Goal: Book appointment/travel/reservation

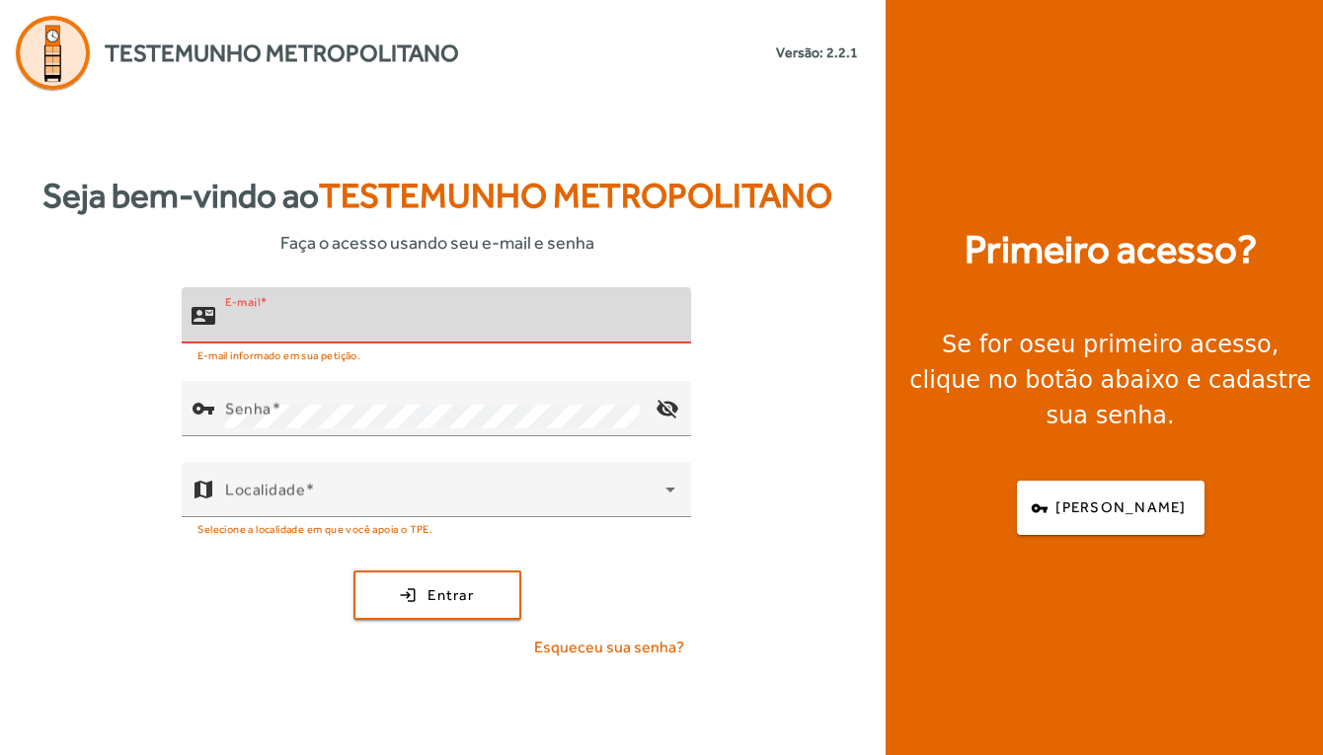
click at [244, 335] on input "E-mail" at bounding box center [450, 324] width 450 height 24
click at [274, 322] on input "E-mail" at bounding box center [450, 324] width 450 height 24
type input "**********"
click at [436, 594] on button "login Entrar" at bounding box center [438, 595] width 168 height 49
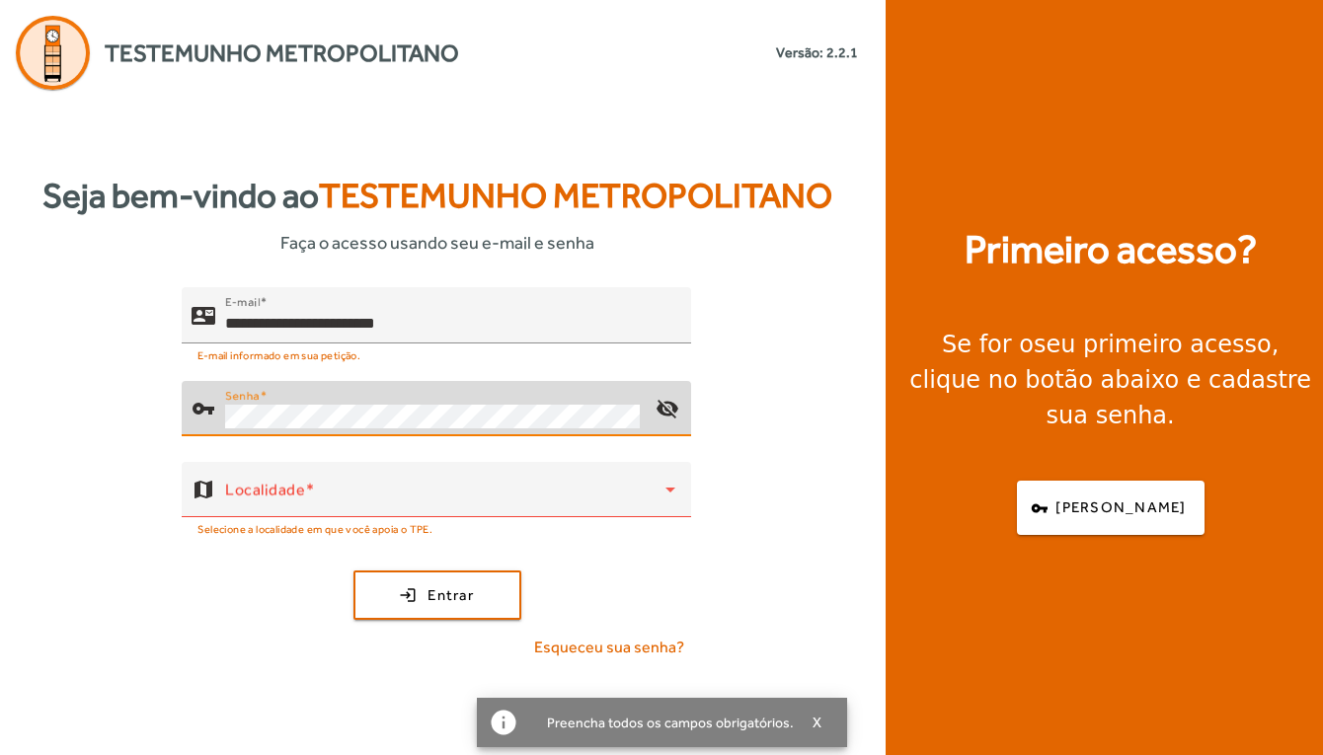
click at [436, 594] on button "login Entrar" at bounding box center [438, 595] width 168 height 49
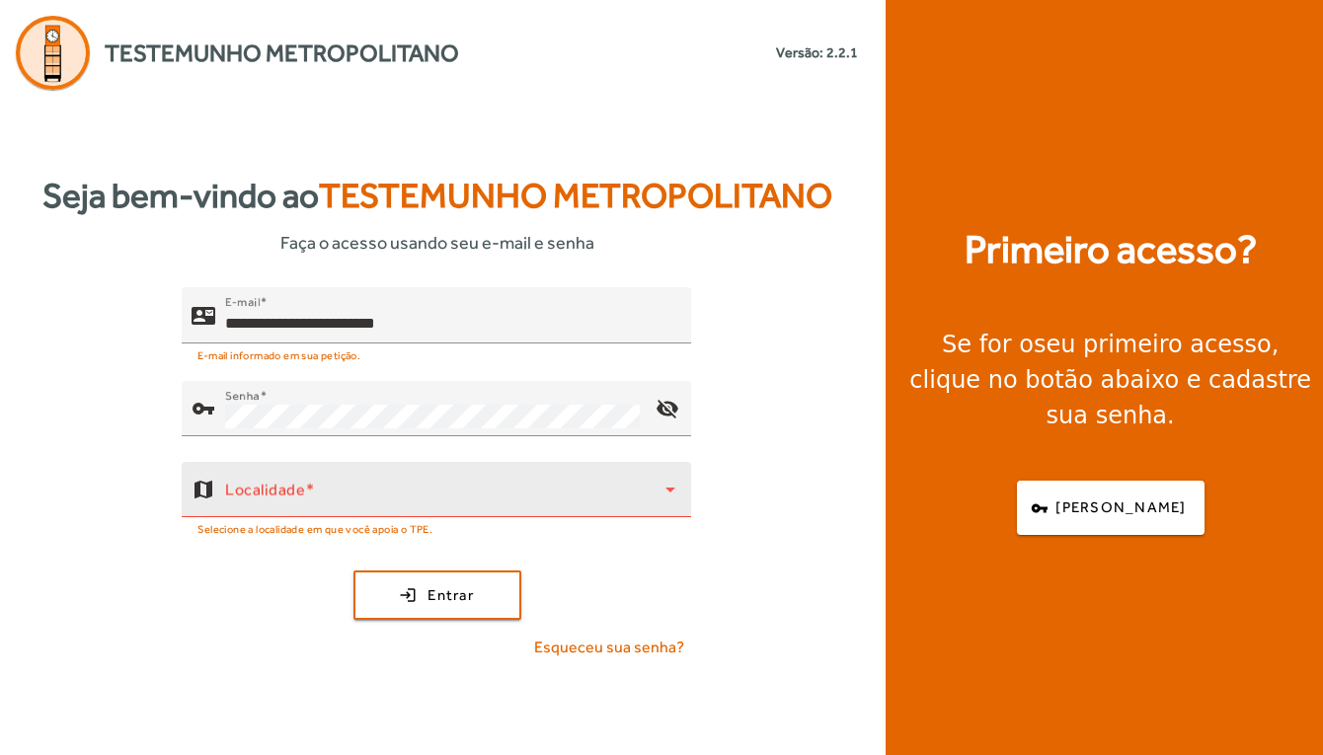
click at [322, 499] on span at bounding box center [445, 498] width 440 height 24
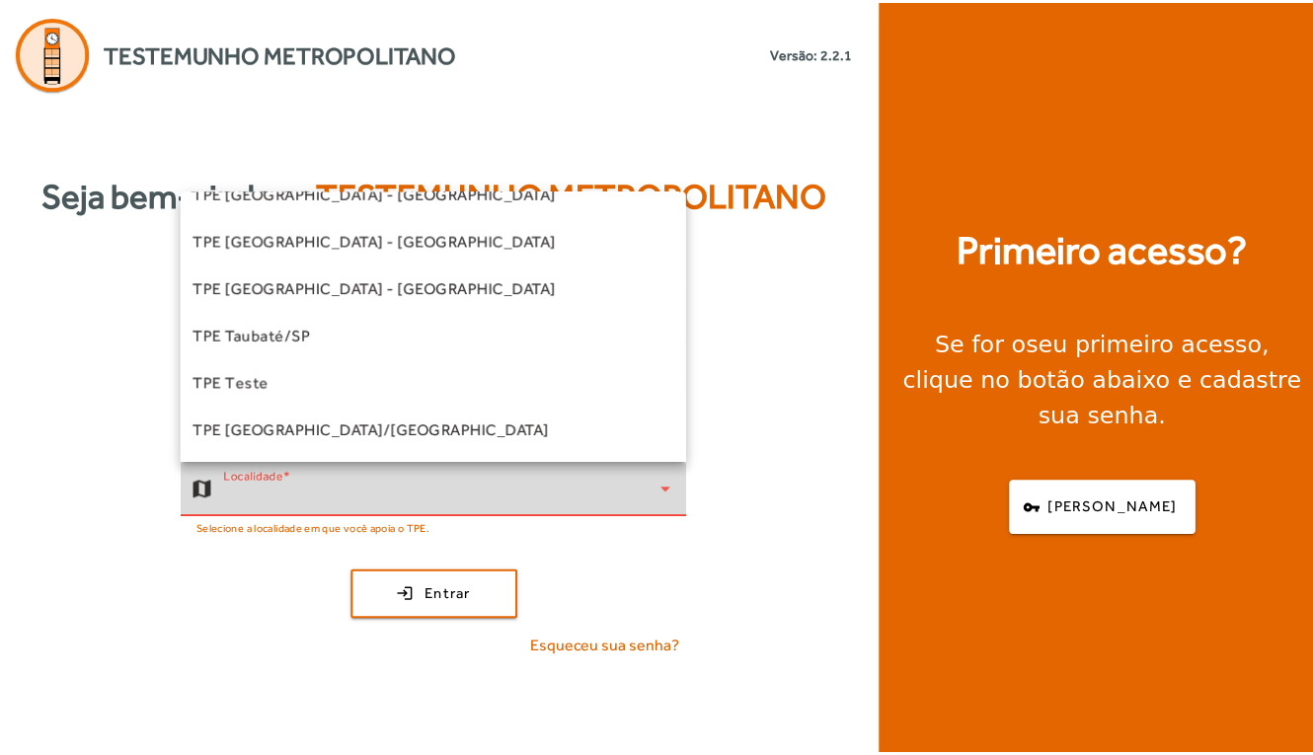
scroll to position [550, 0]
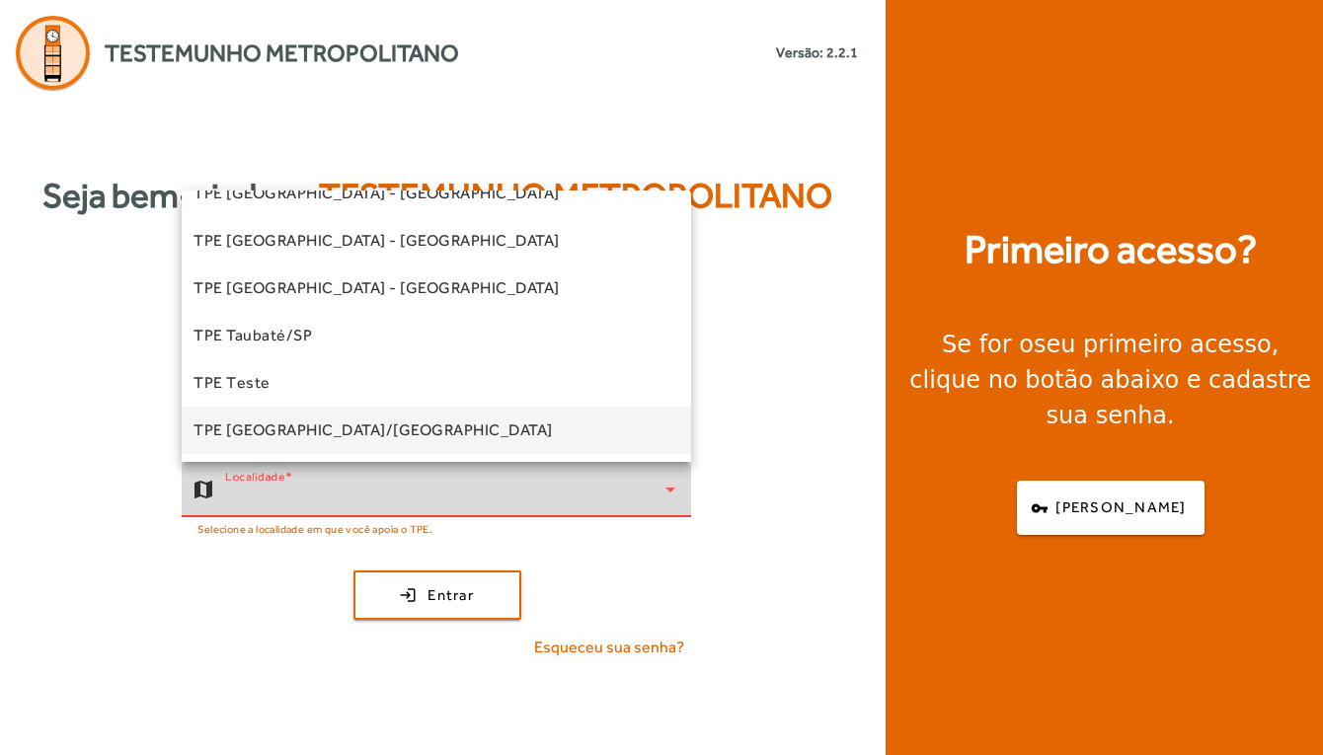
click at [301, 426] on span "TPE [GEOGRAPHIC_DATA]/[GEOGRAPHIC_DATA]" at bounding box center [373, 431] width 359 height 24
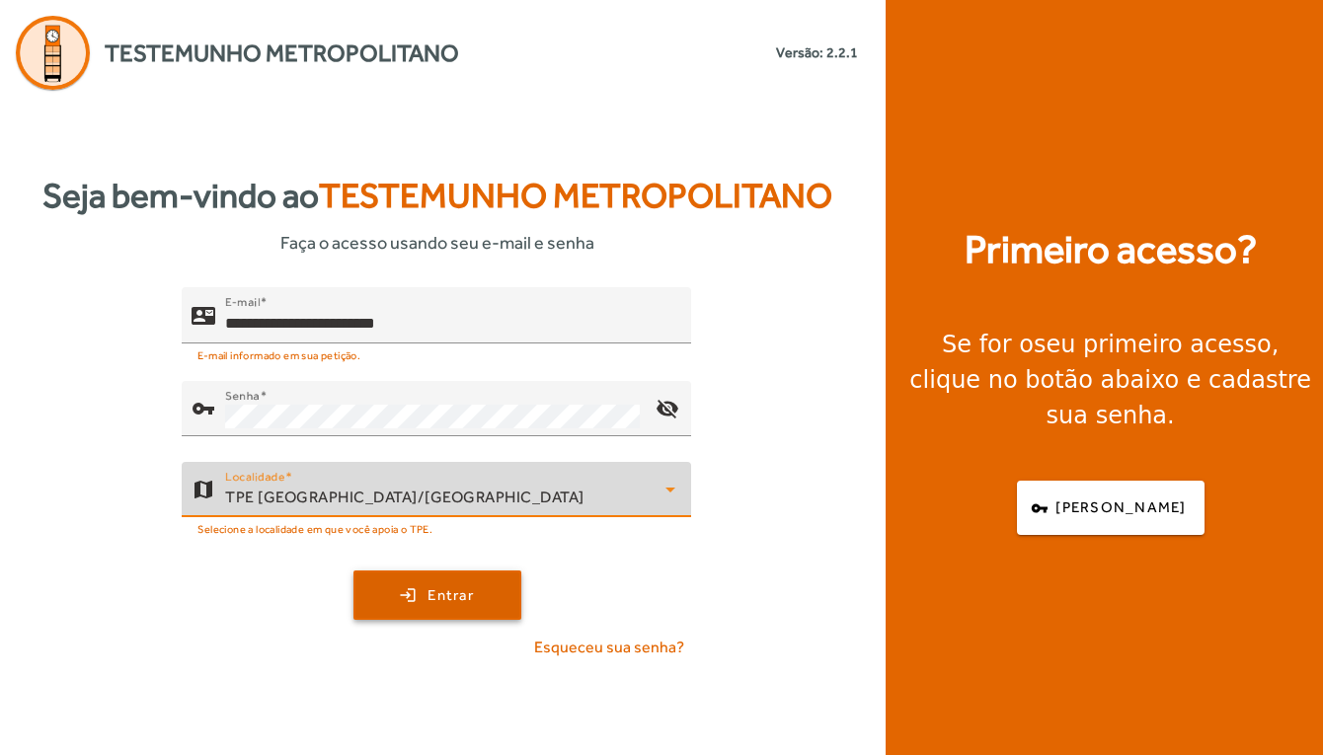
click at [464, 607] on span "submit" at bounding box center [438, 595] width 164 height 47
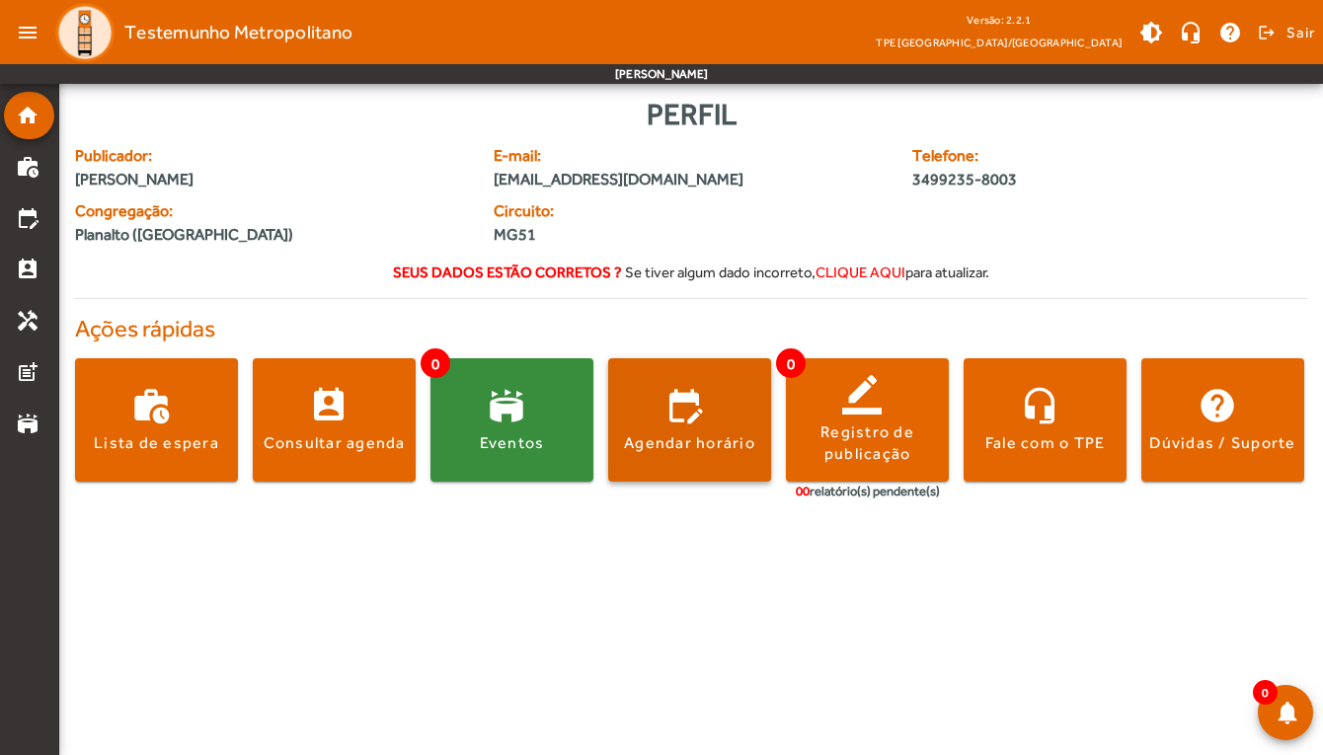
click at [697, 443] on div "Agendar horário" at bounding box center [689, 444] width 131 height 22
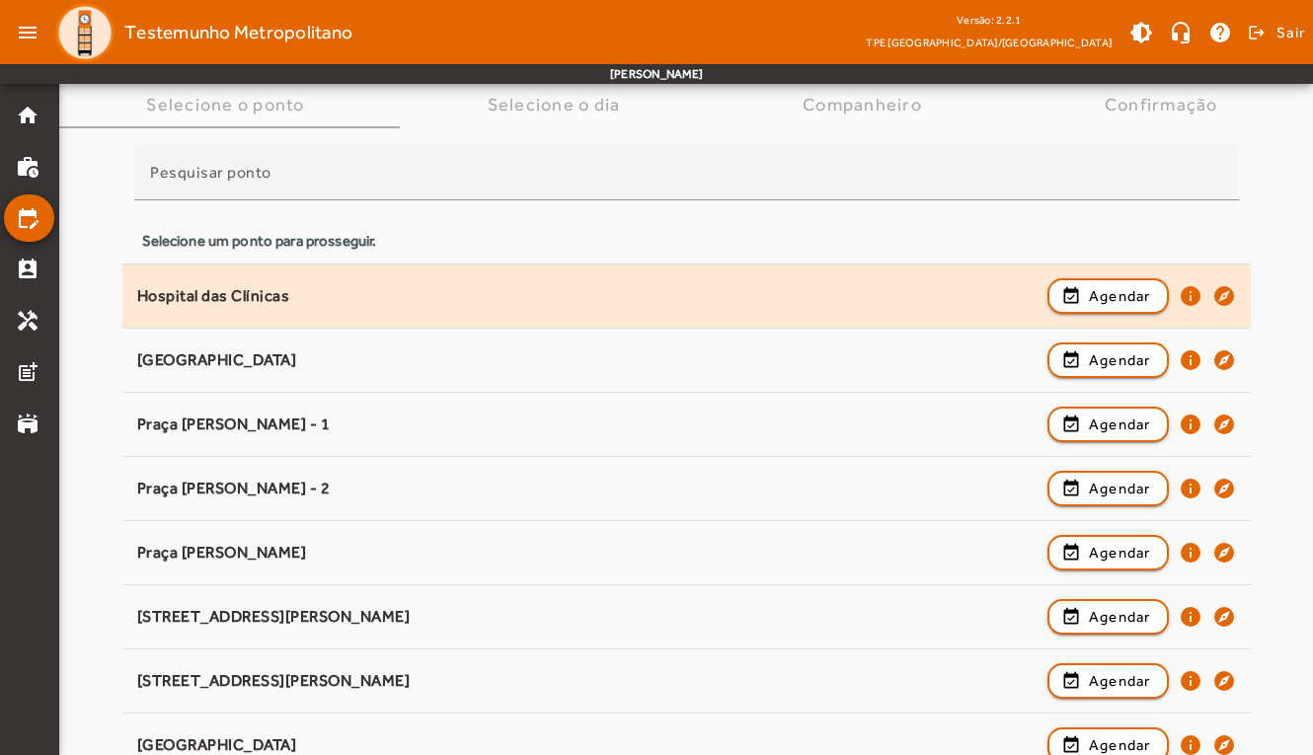
scroll to position [149, 0]
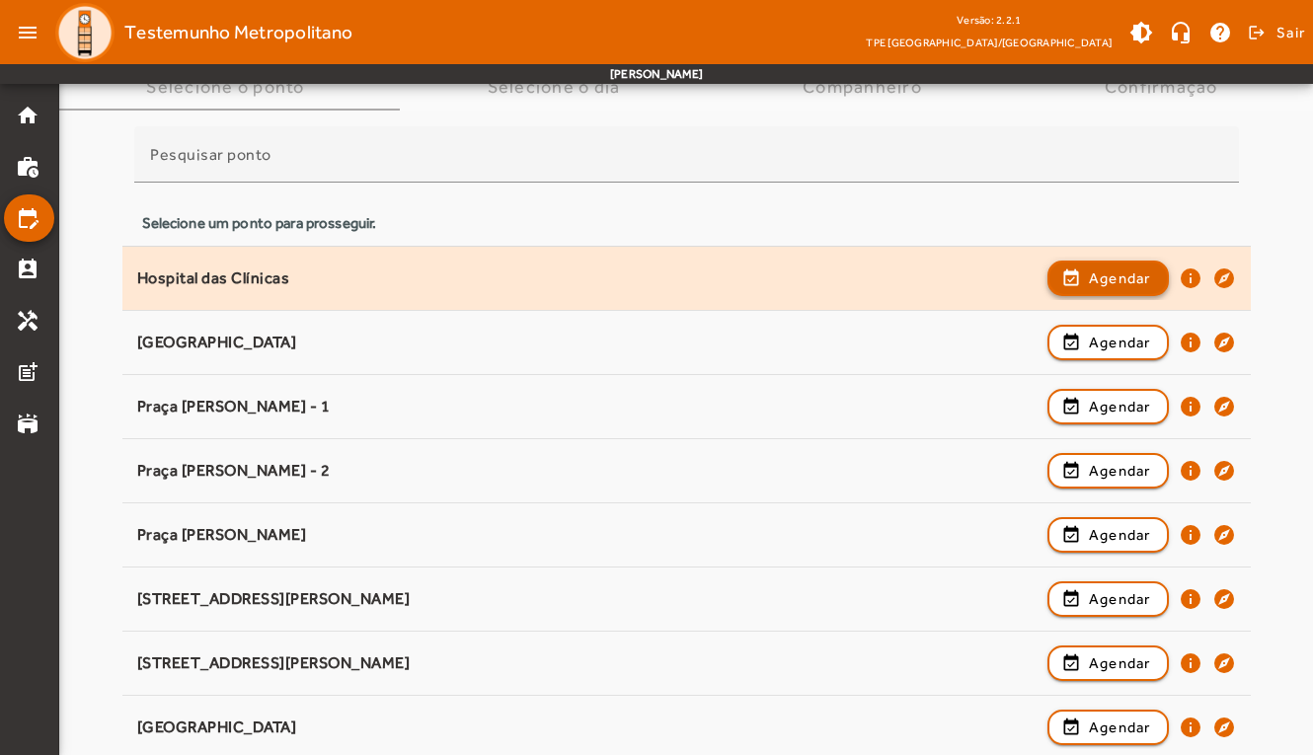
click at [1112, 277] on span "Agendar" at bounding box center [1120, 279] width 62 height 24
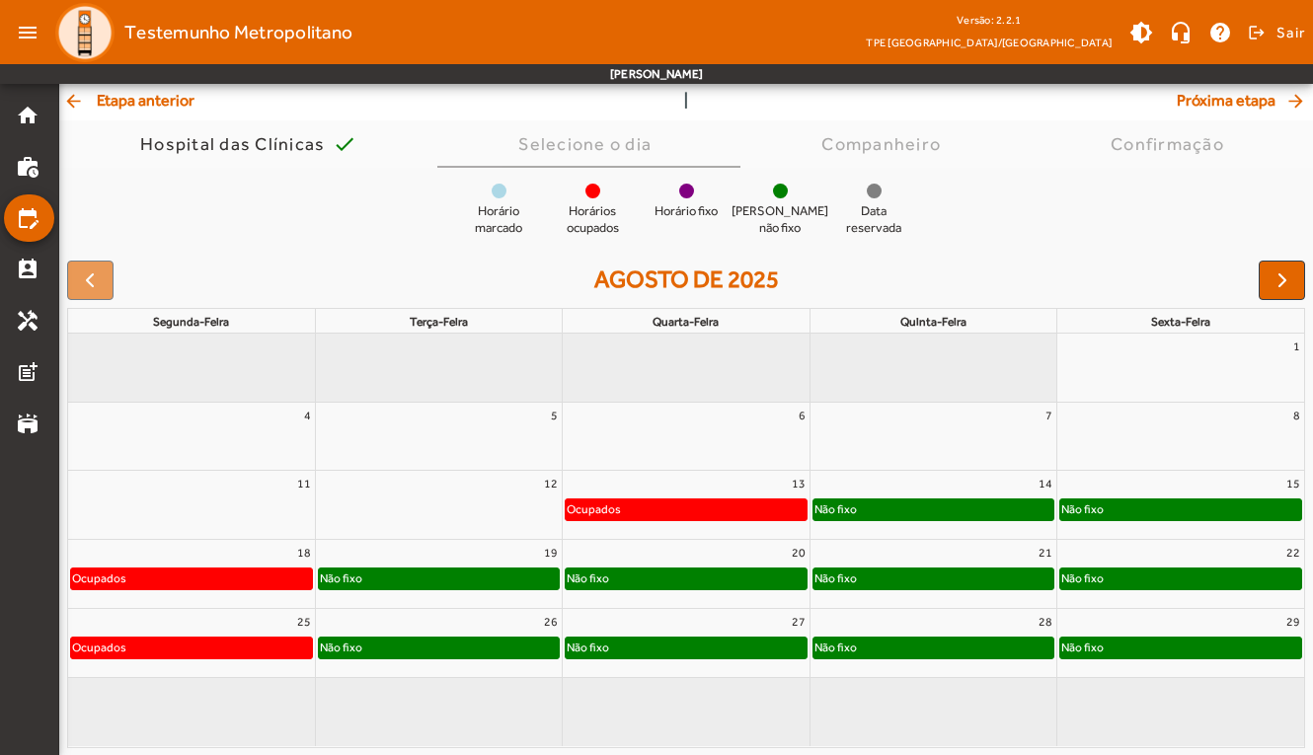
scroll to position [118, 0]
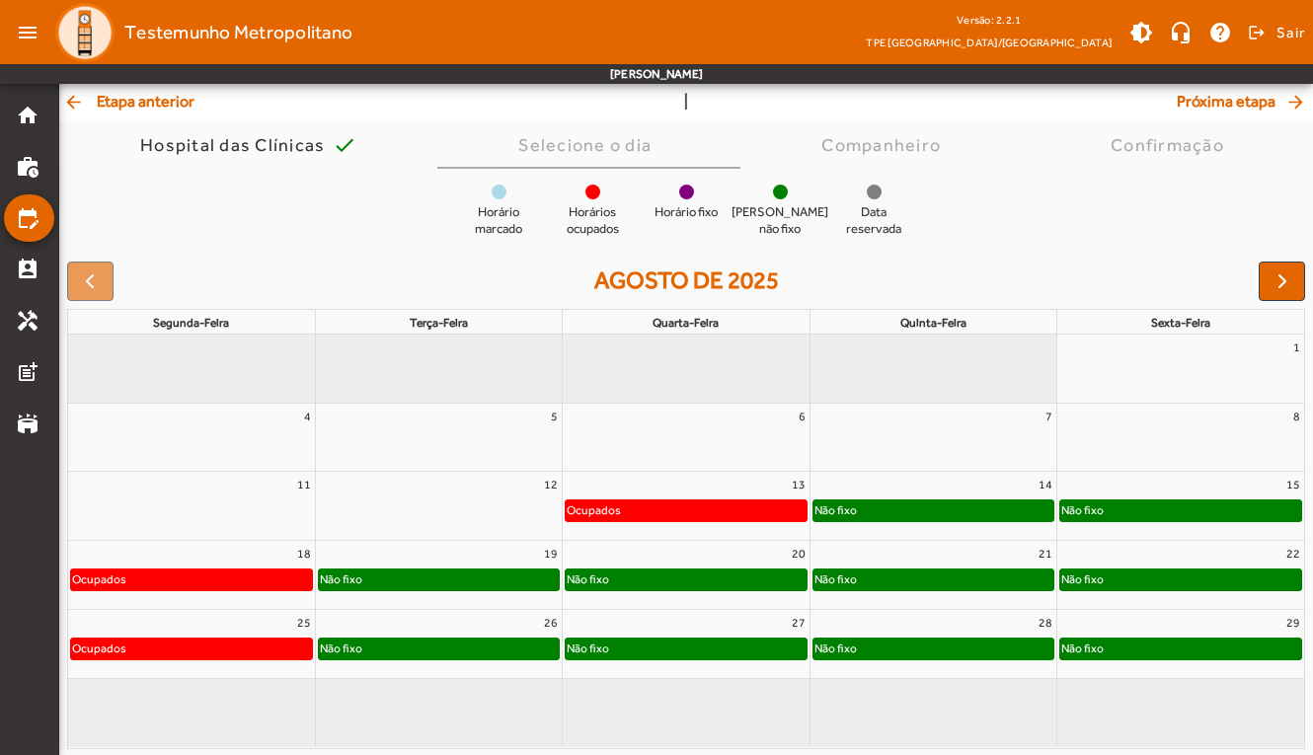
click at [681, 509] on div "Ocupados" at bounding box center [686, 511] width 240 height 20
click at [677, 507] on div "Ocupados" at bounding box center [686, 511] width 240 height 20
click at [885, 515] on div "Não fixo" at bounding box center [934, 511] width 240 height 20
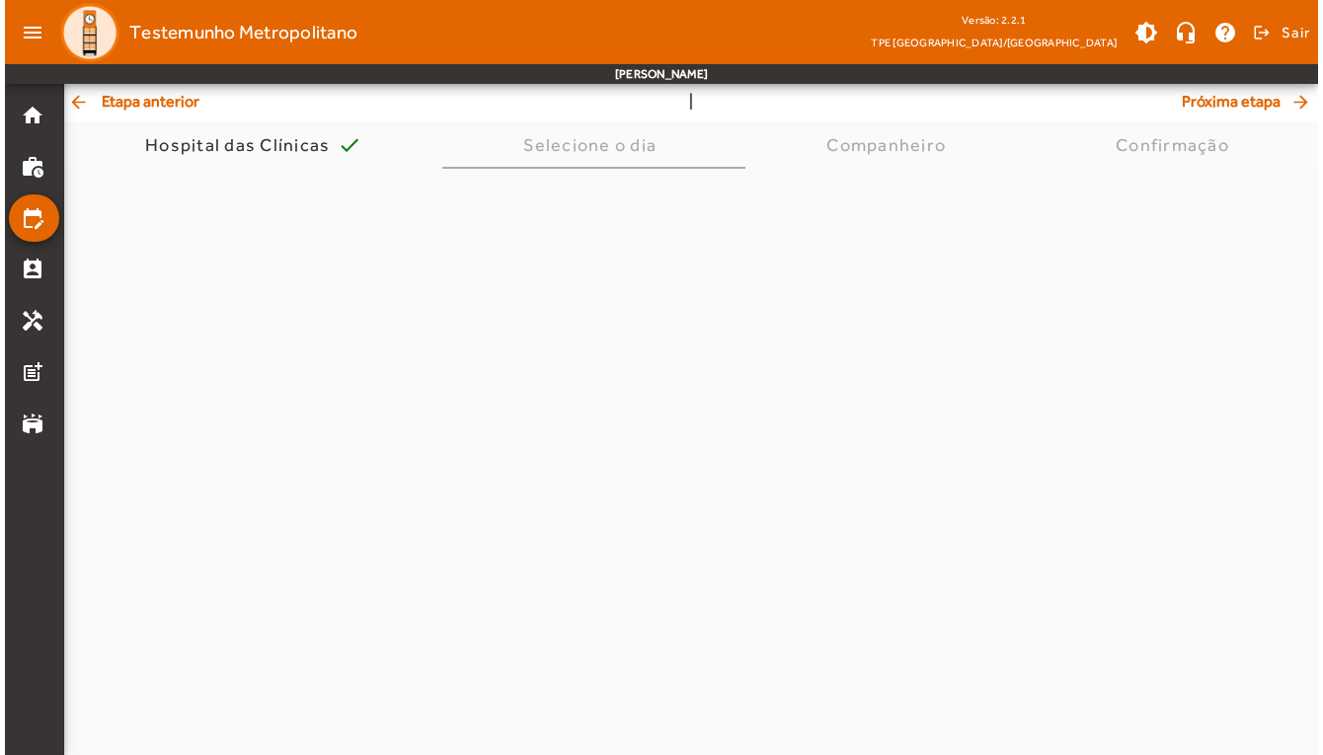
scroll to position [0, 0]
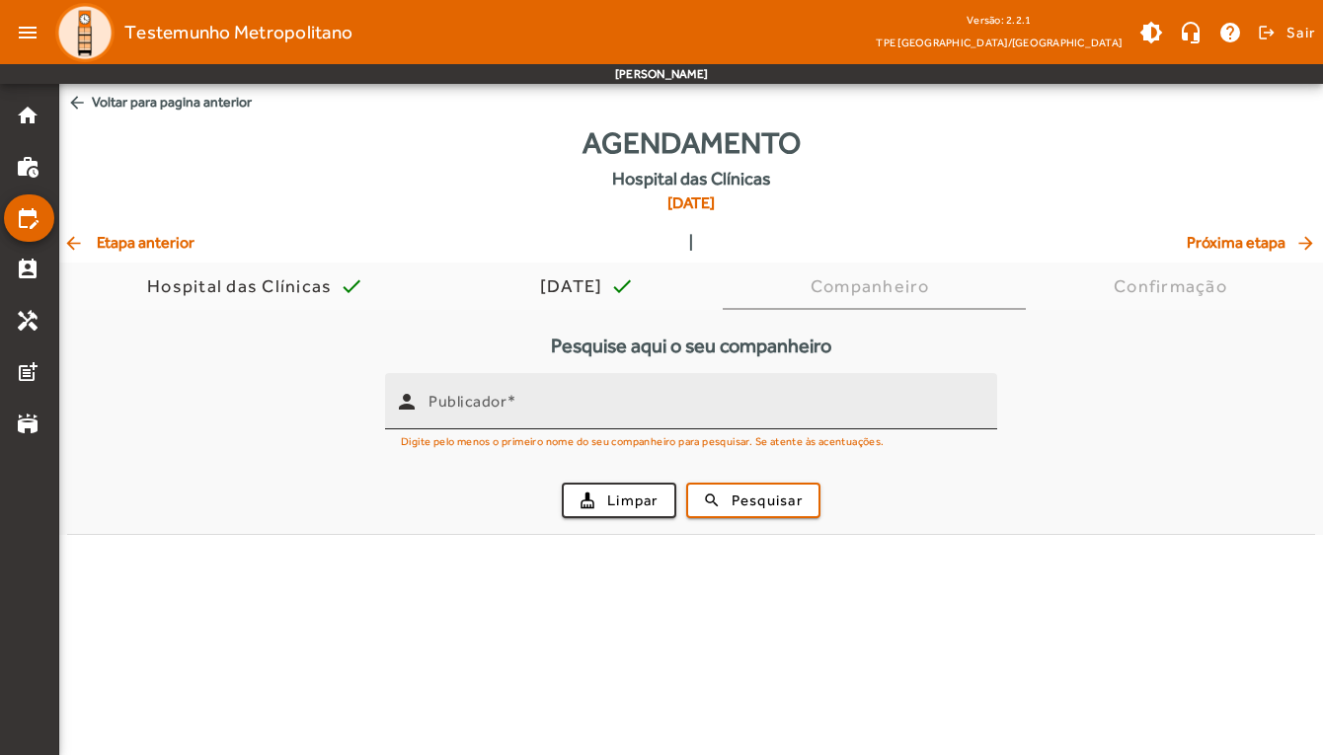
click at [495, 409] on mat-label "Publicador" at bounding box center [468, 401] width 78 height 19
click at [495, 409] on input "Publicador" at bounding box center [705, 410] width 553 height 24
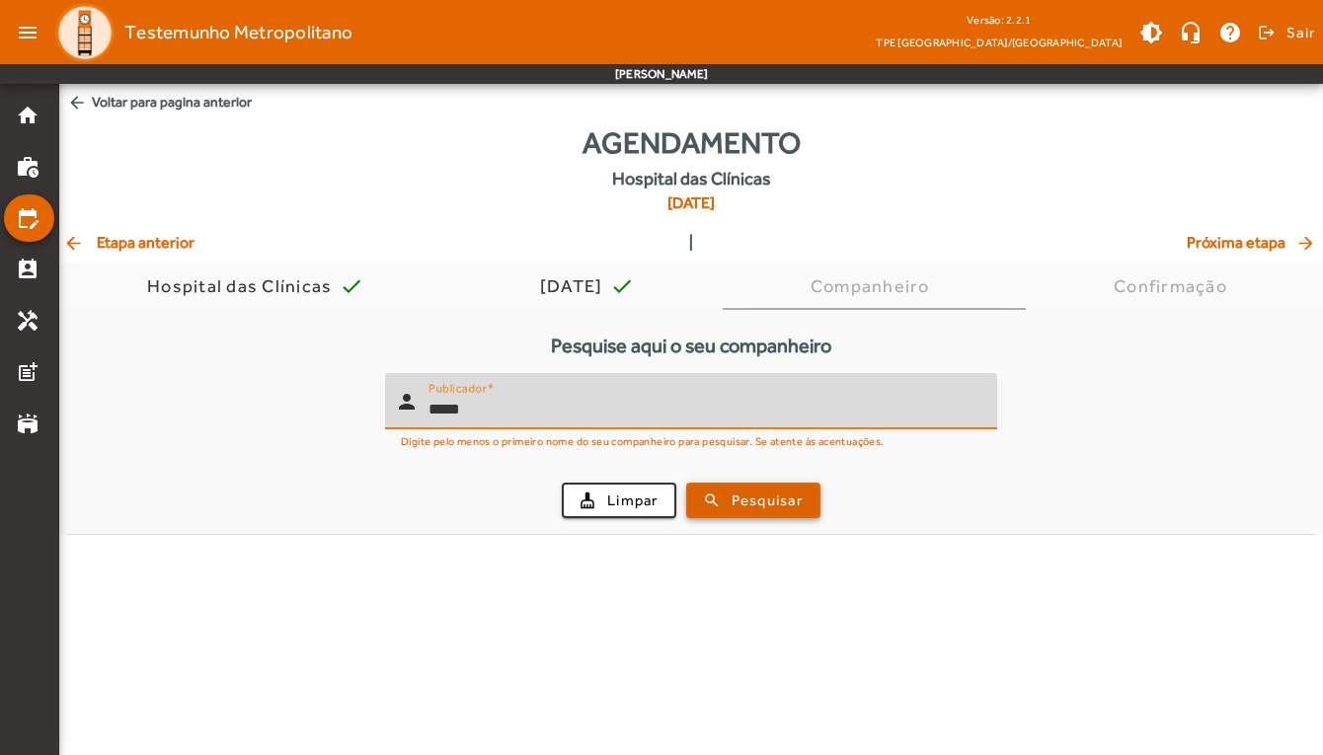
type input "*****"
click at [764, 505] on span "Pesquisar" at bounding box center [767, 501] width 71 height 23
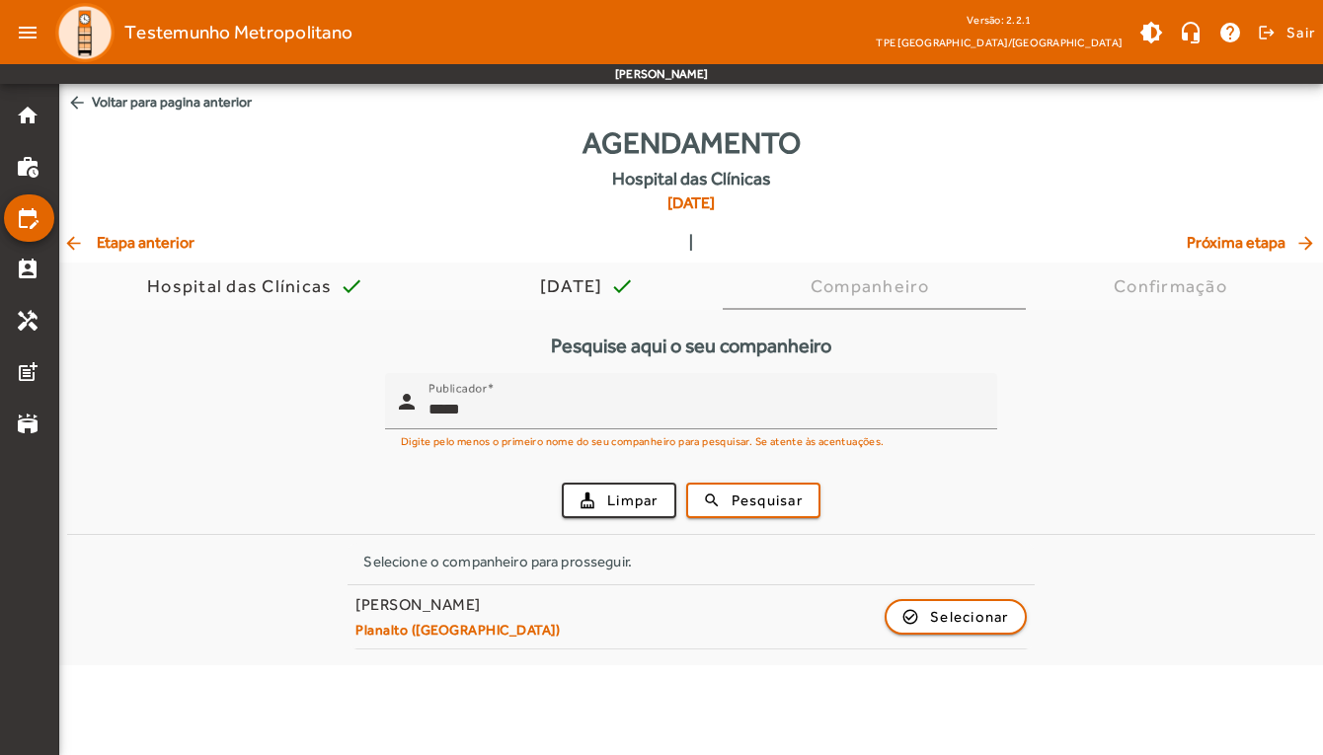
click at [72, 242] on mat-icon "arrow_back" at bounding box center [75, 243] width 24 height 20
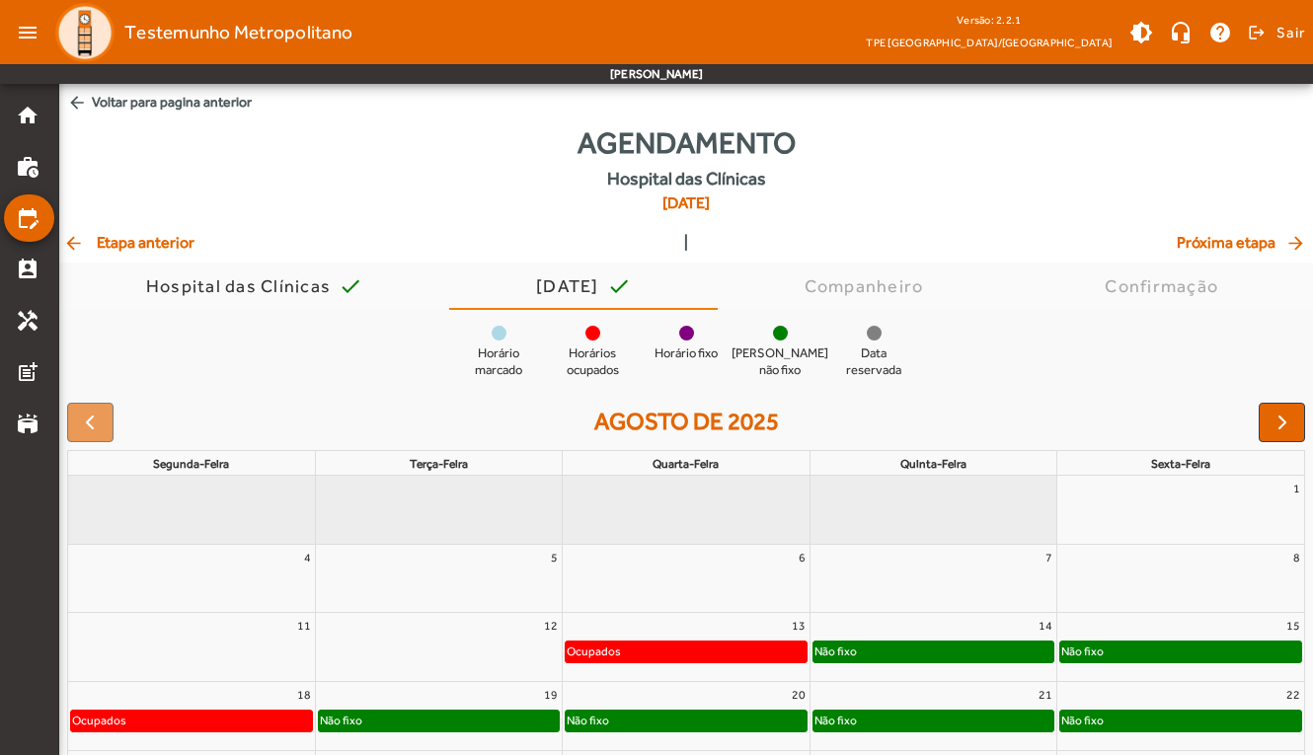
click at [69, 244] on mat-icon "arrow_back" at bounding box center [75, 243] width 24 height 20
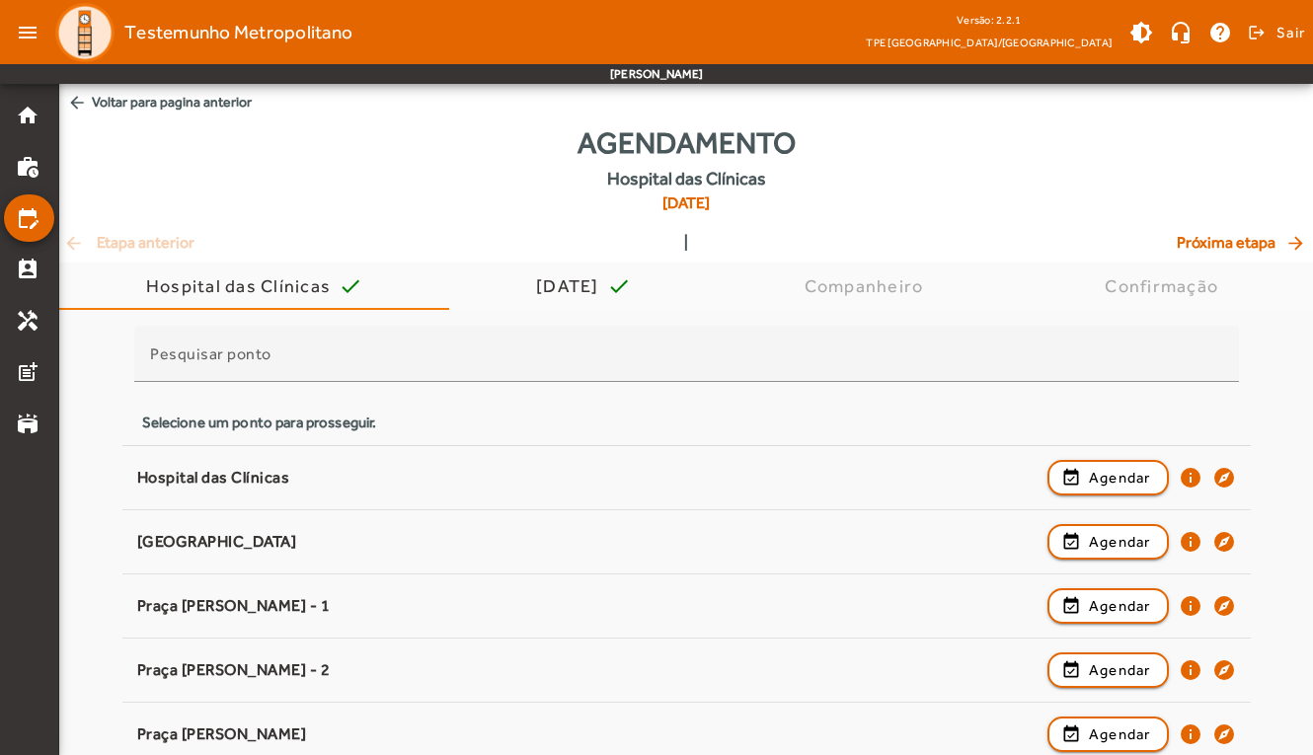
click at [69, 244] on div "arrow_back Etapa anterior | Próxima etapa arrow_forward" at bounding box center [686, 243] width 1246 height 24
click at [78, 104] on mat-icon "arrow_back" at bounding box center [77, 103] width 20 height 20
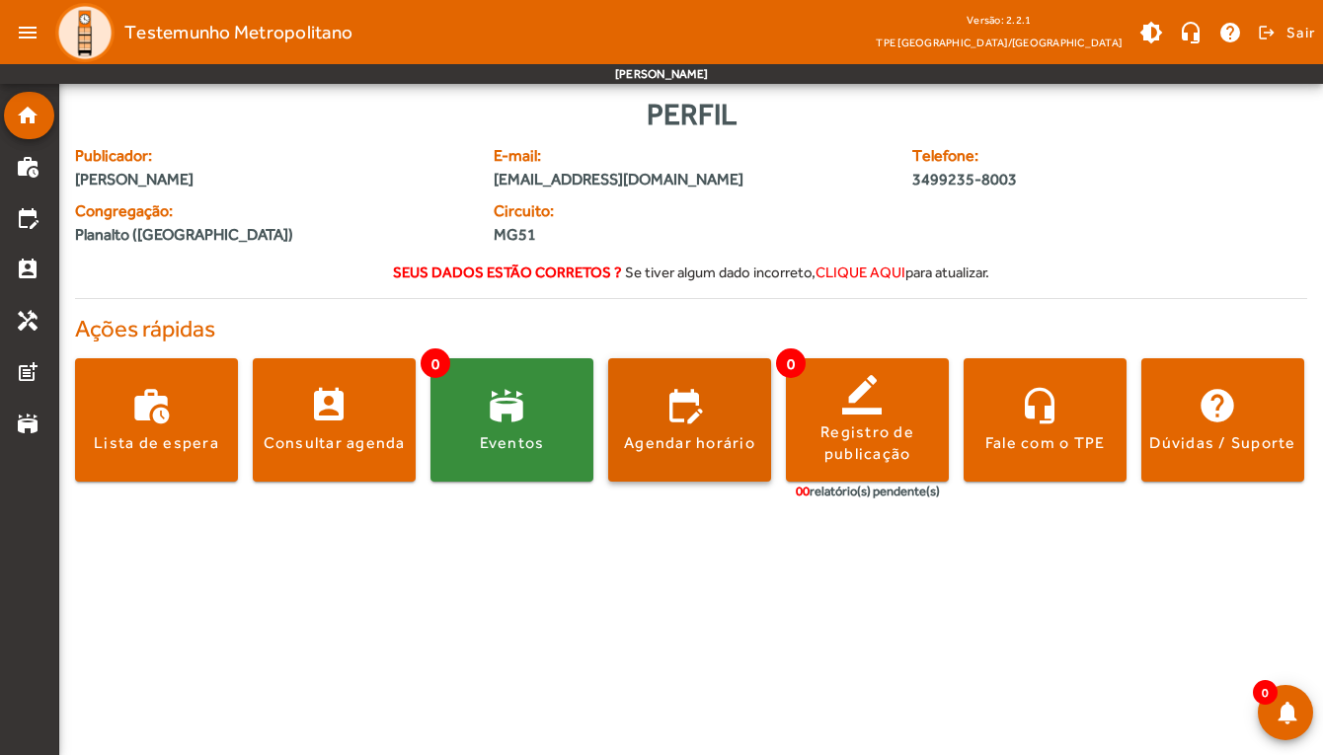
click at [708, 422] on span at bounding box center [689, 420] width 163 height 47
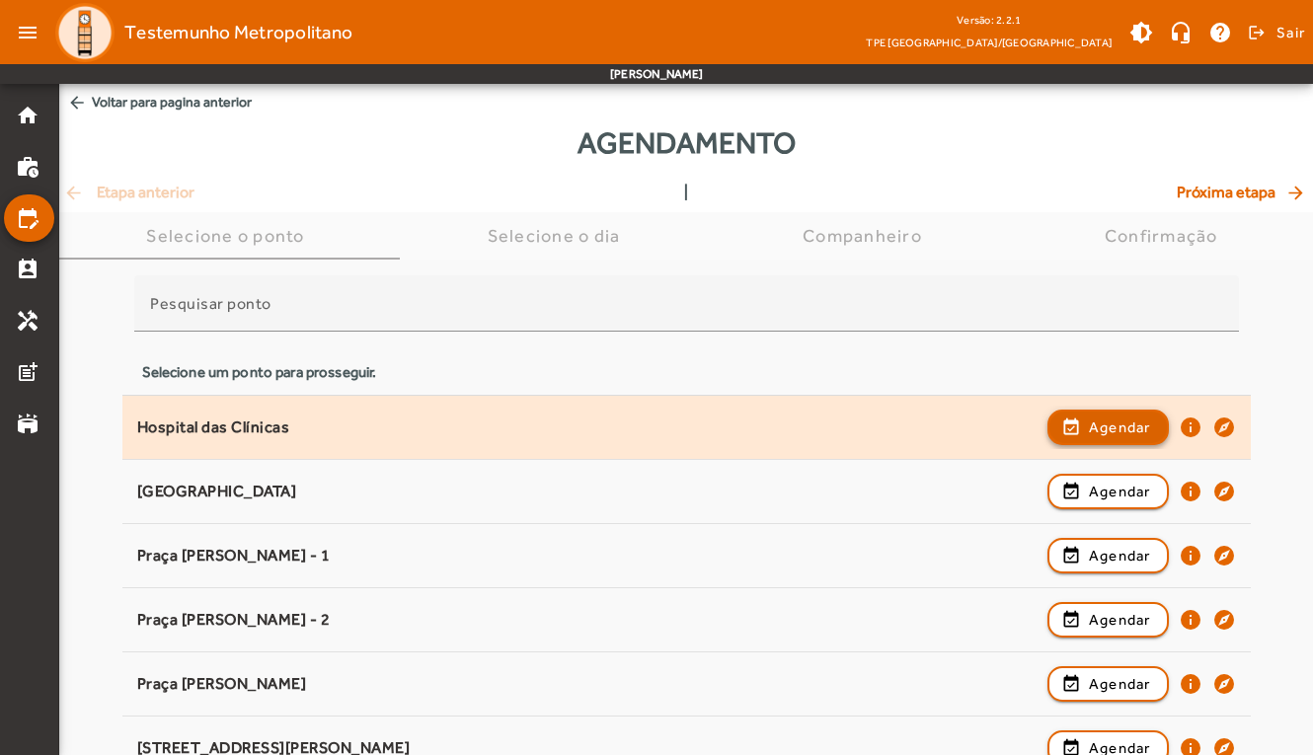
click at [1112, 421] on span "Agendar" at bounding box center [1120, 428] width 62 height 24
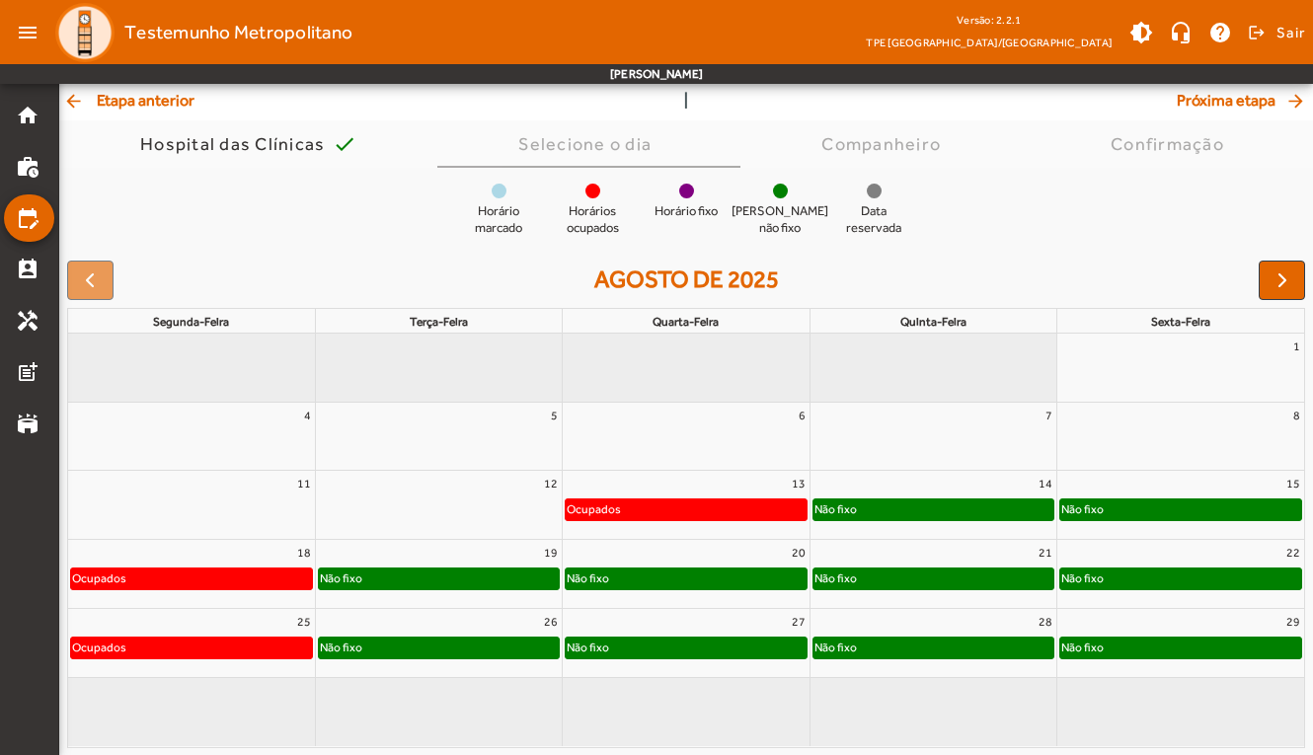
scroll to position [118, 0]
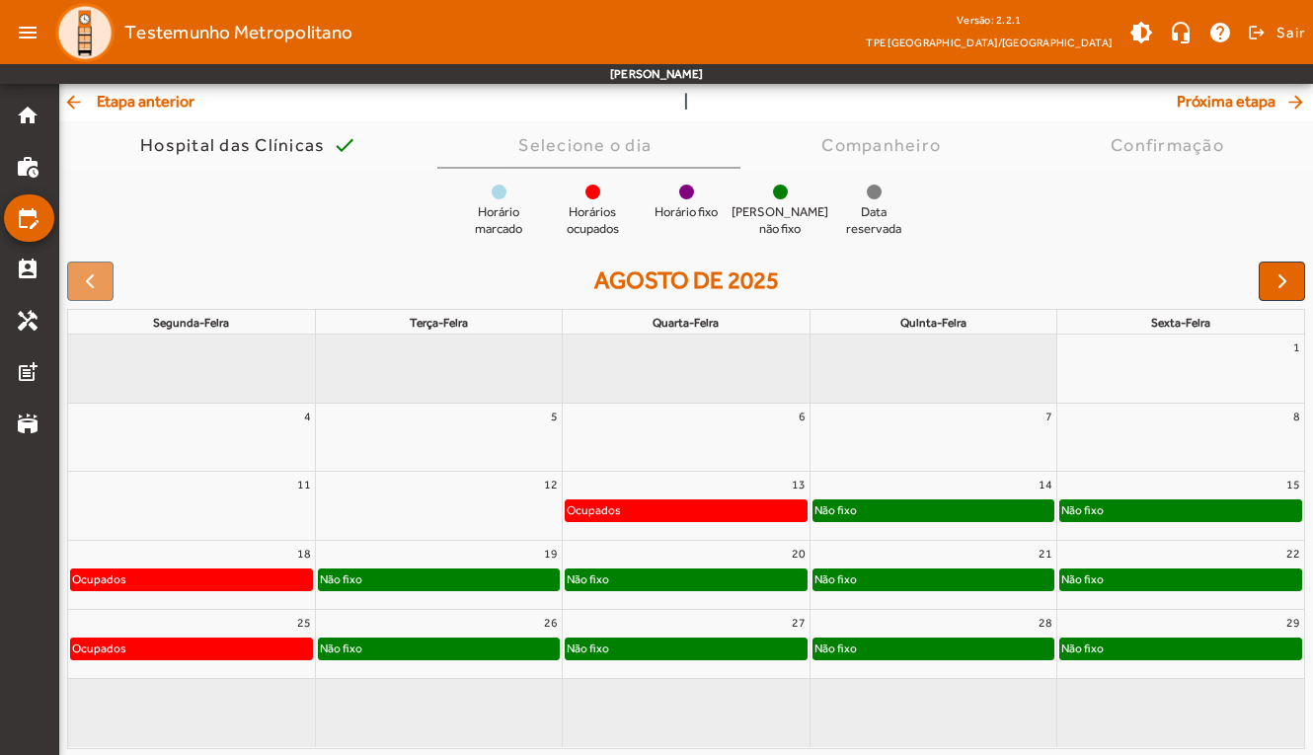
click at [896, 511] on div "Não fixo" at bounding box center [934, 511] width 240 height 20
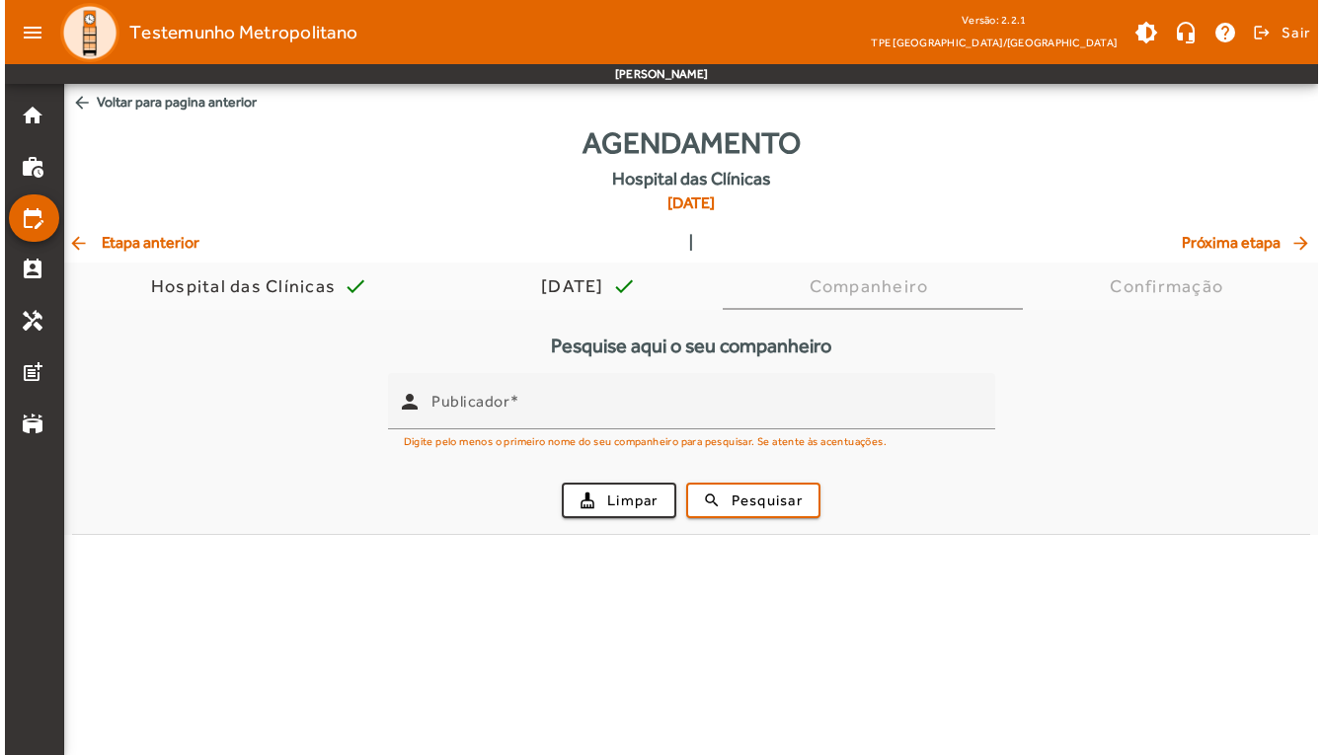
scroll to position [0, 0]
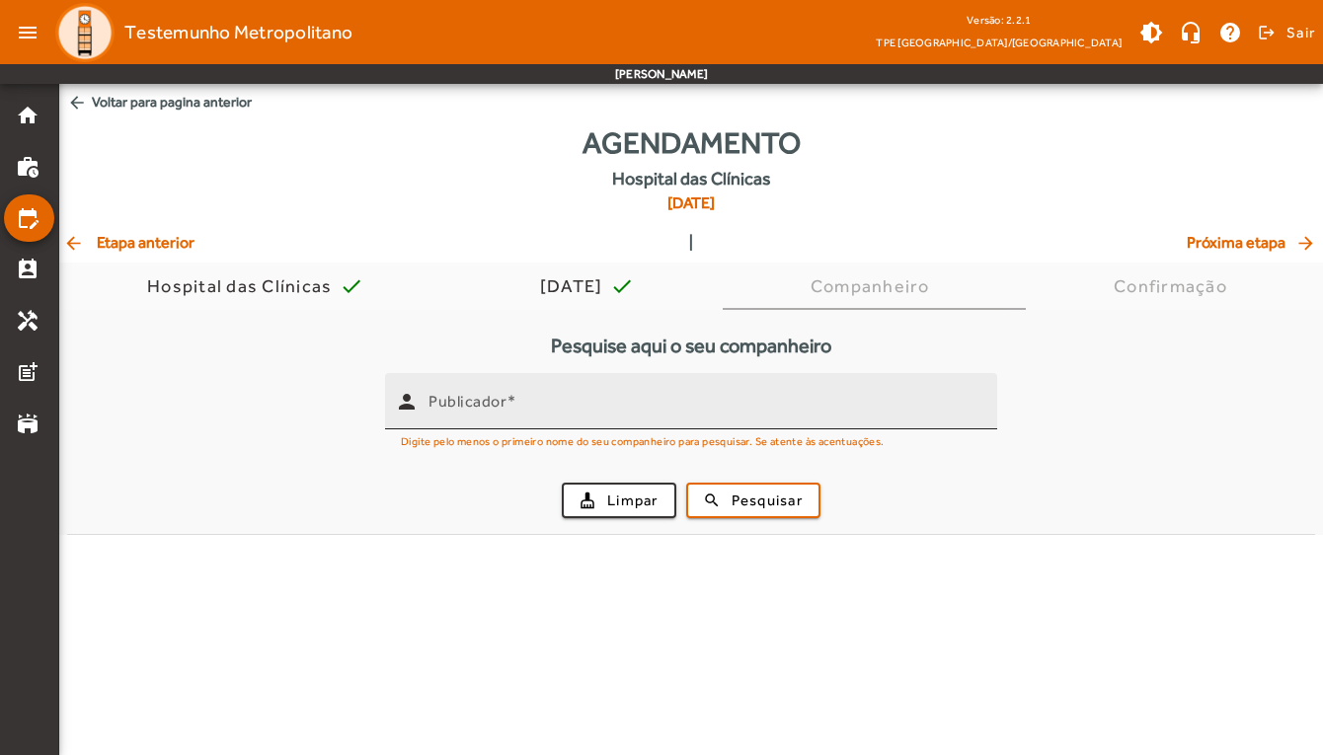
click at [548, 404] on input "Publicador" at bounding box center [705, 410] width 553 height 24
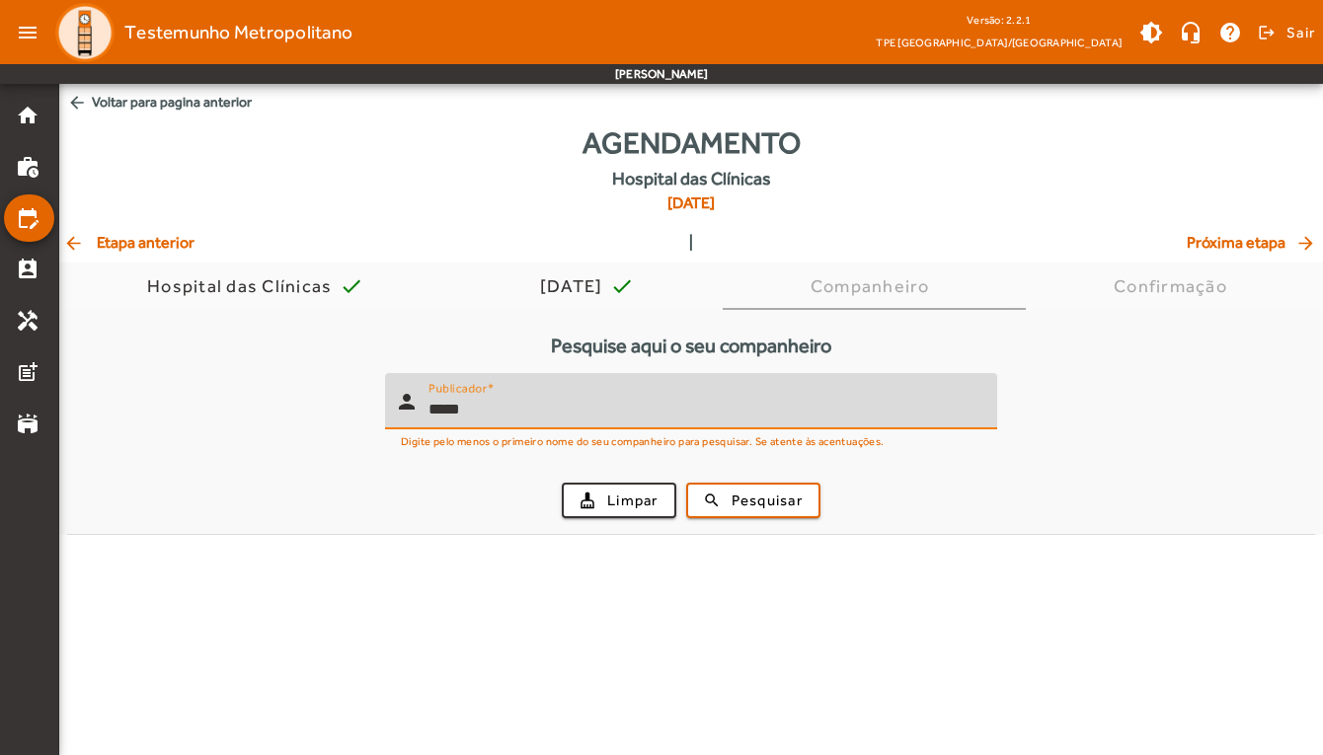
type input "*****"
drag, startPoint x: 548, startPoint y: 404, endPoint x: 758, endPoint y: 504, distance: 232.8
click at [758, 504] on span "Pesquisar" at bounding box center [767, 501] width 71 height 23
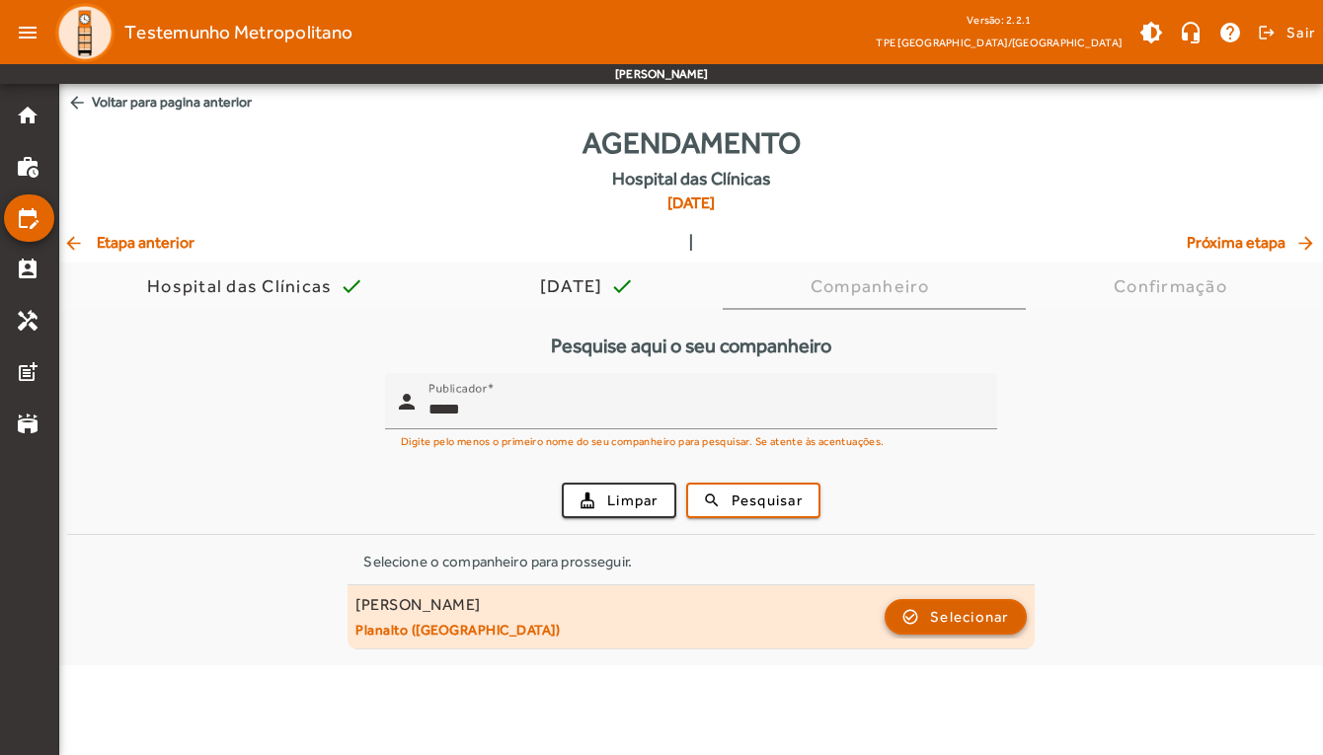
click at [964, 620] on span "Selecionar" at bounding box center [969, 617] width 79 height 24
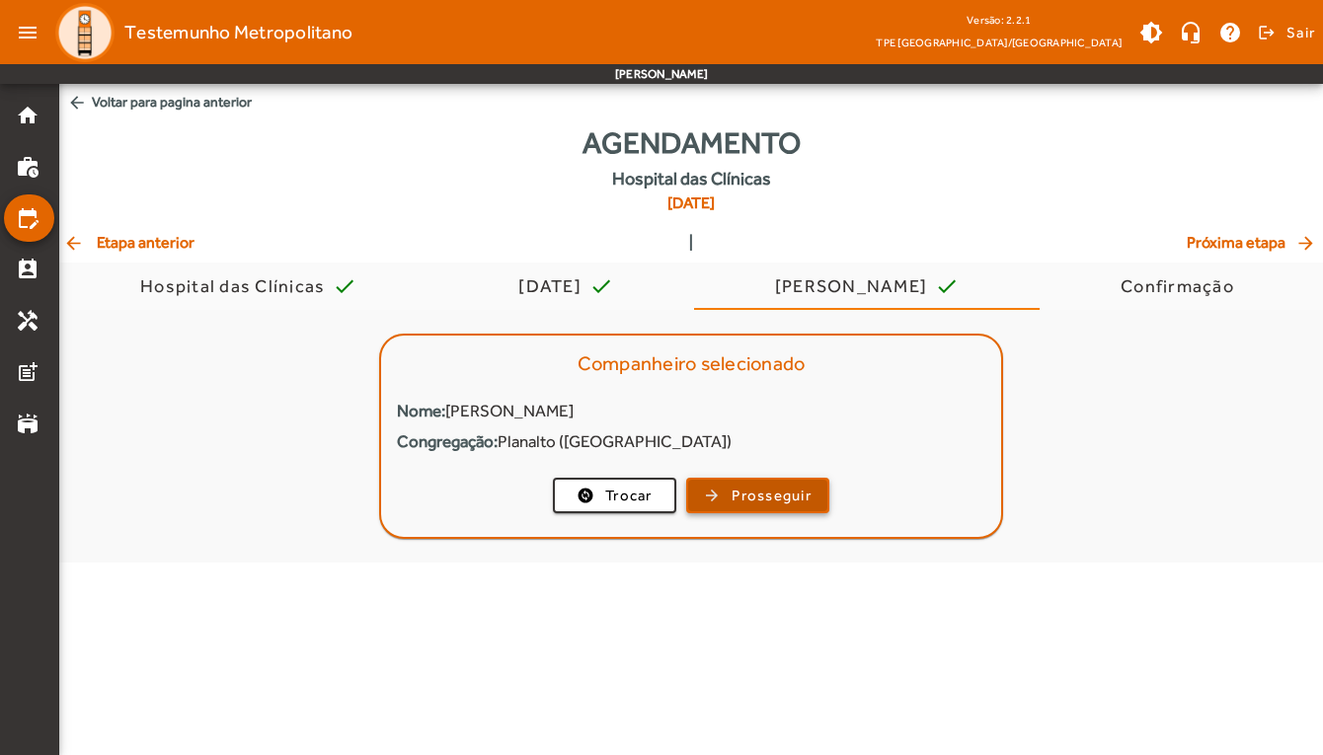
click at [782, 498] on span "Prosseguir" at bounding box center [772, 496] width 80 height 23
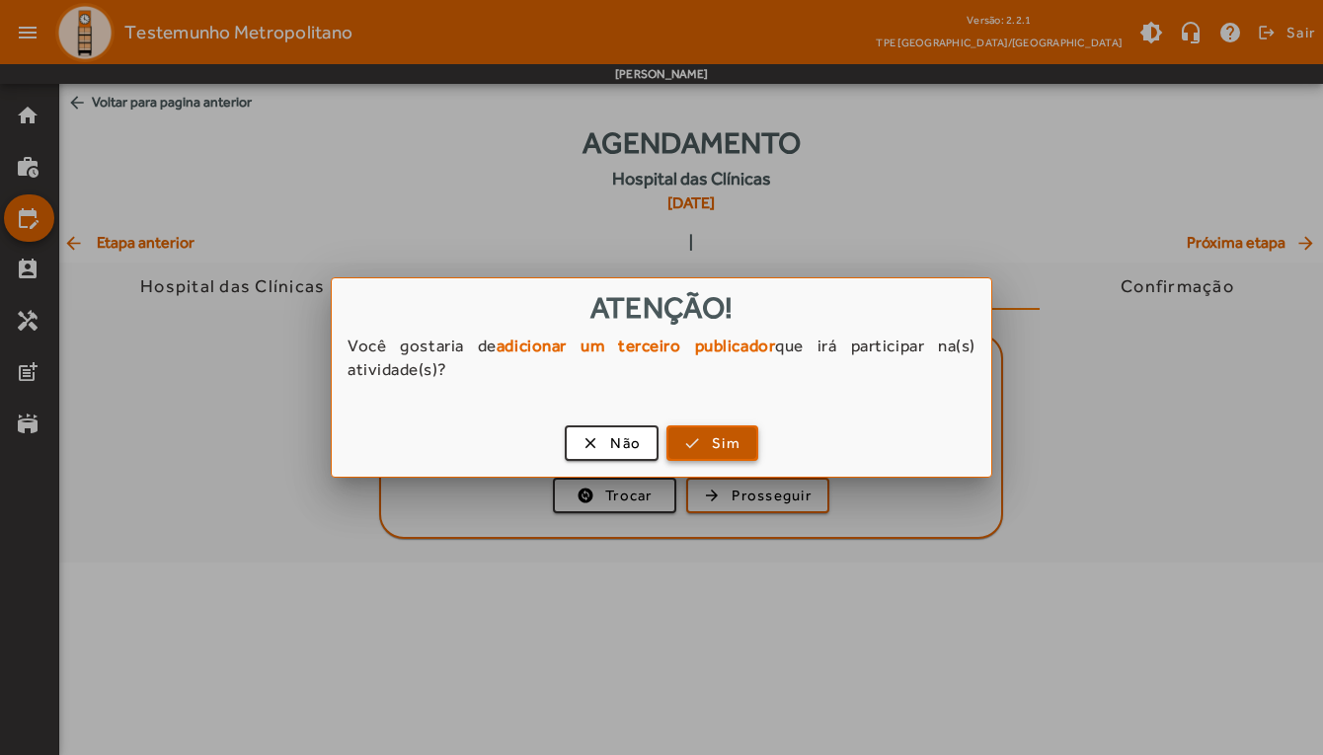
click at [742, 446] on span "button" at bounding box center [713, 443] width 88 height 47
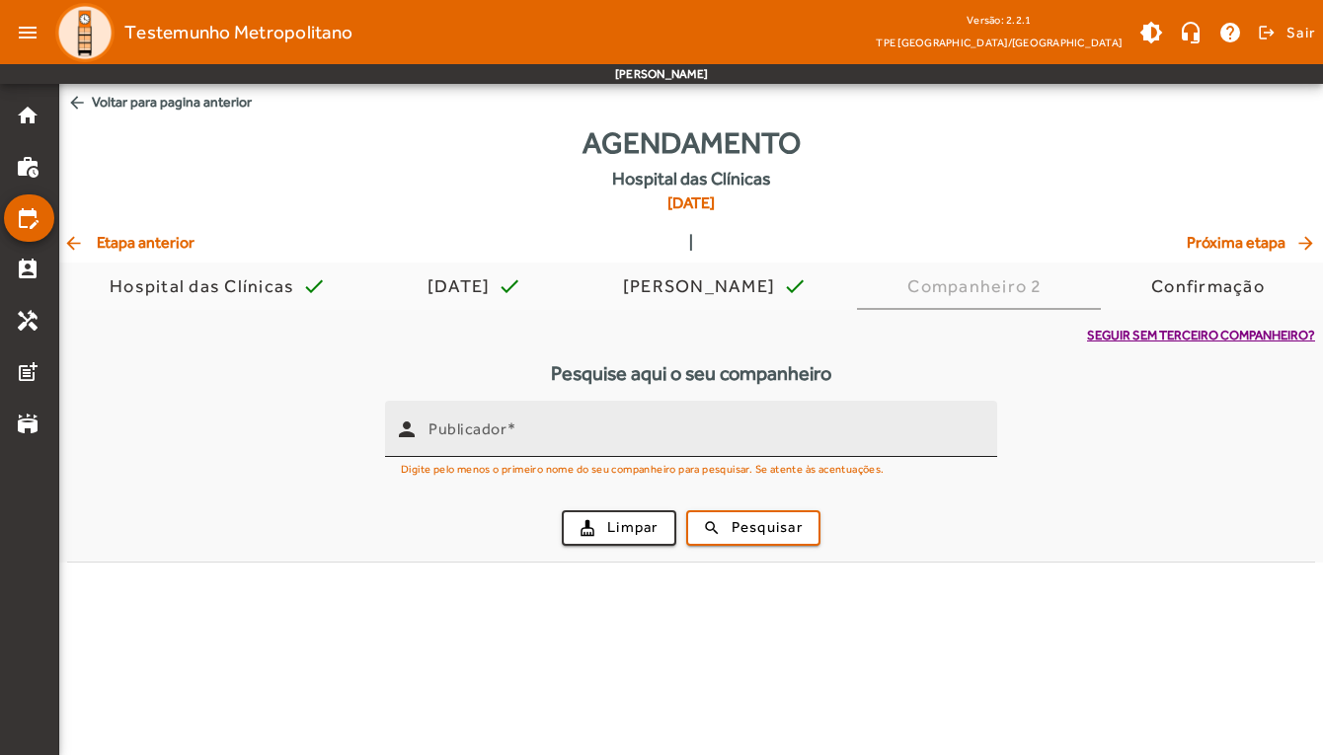
click at [555, 435] on input "Publicador" at bounding box center [705, 438] width 553 height 24
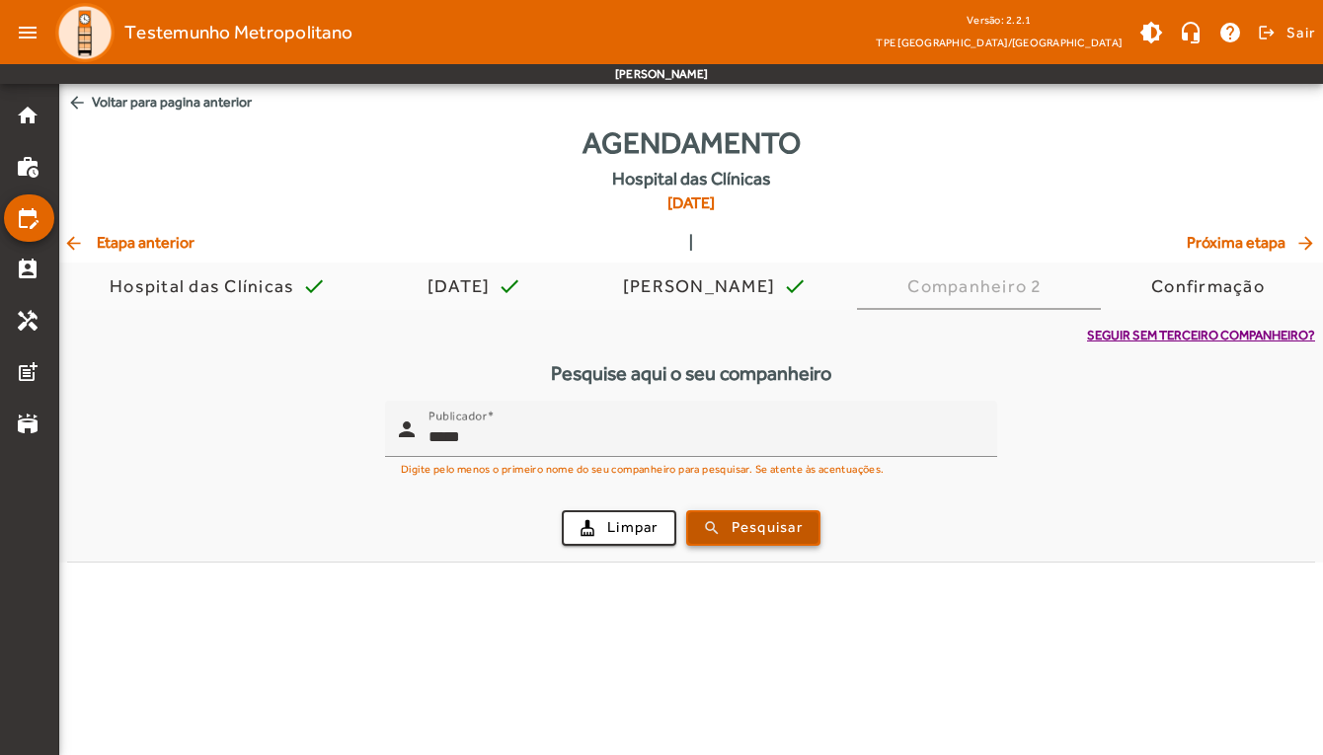
click at [765, 520] on span "Pesquisar" at bounding box center [767, 527] width 71 height 23
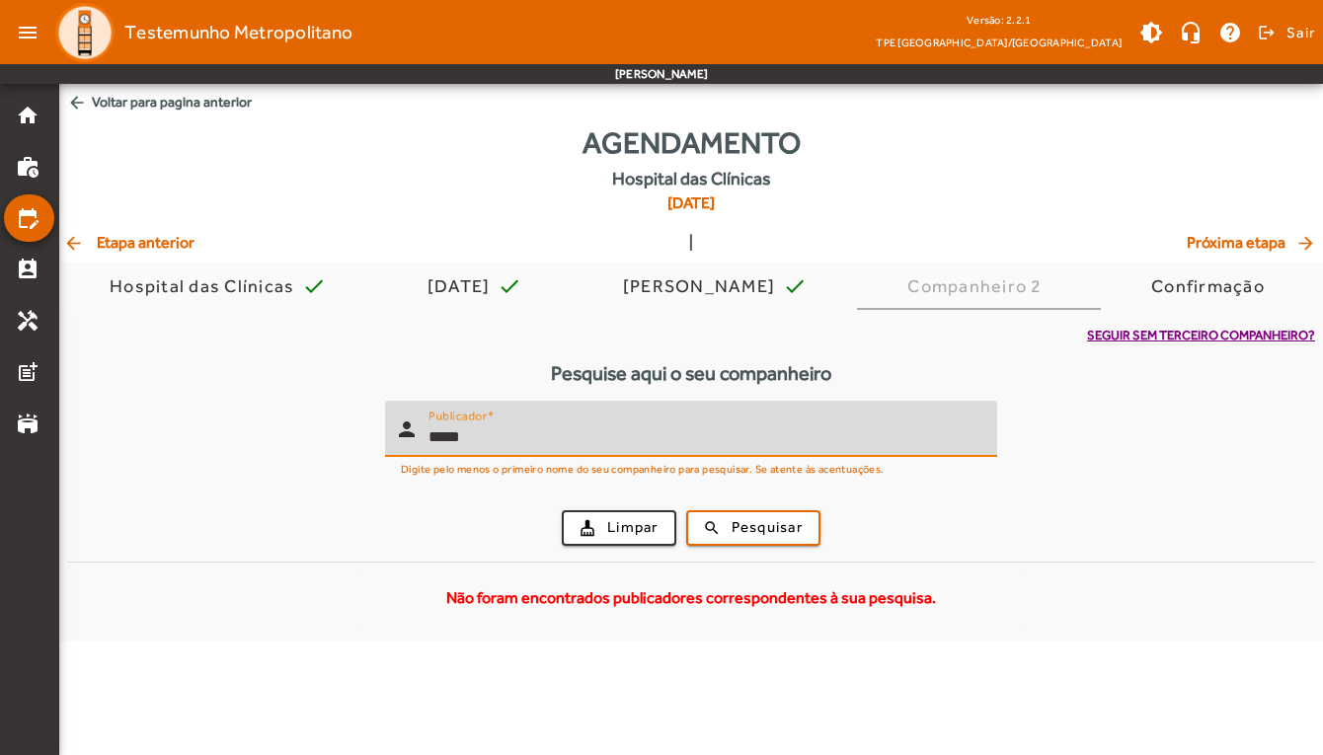
click at [492, 428] on input "*****" at bounding box center [705, 438] width 553 height 24
type input "*****"
drag, startPoint x: 492, startPoint y: 428, endPoint x: 774, endPoint y: 528, distance: 299.9
click at [774, 528] on span "Pesquisar" at bounding box center [767, 527] width 71 height 23
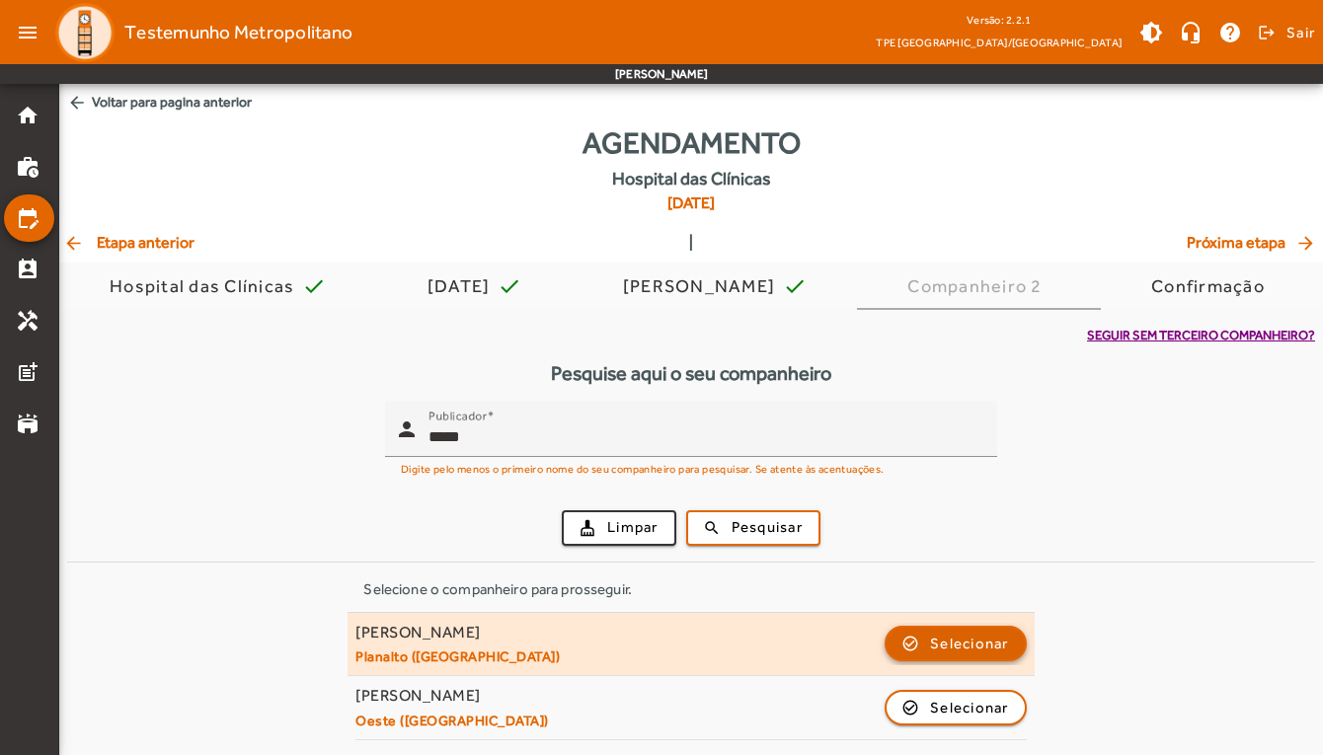
click at [965, 642] on span "Selecionar" at bounding box center [969, 644] width 79 height 24
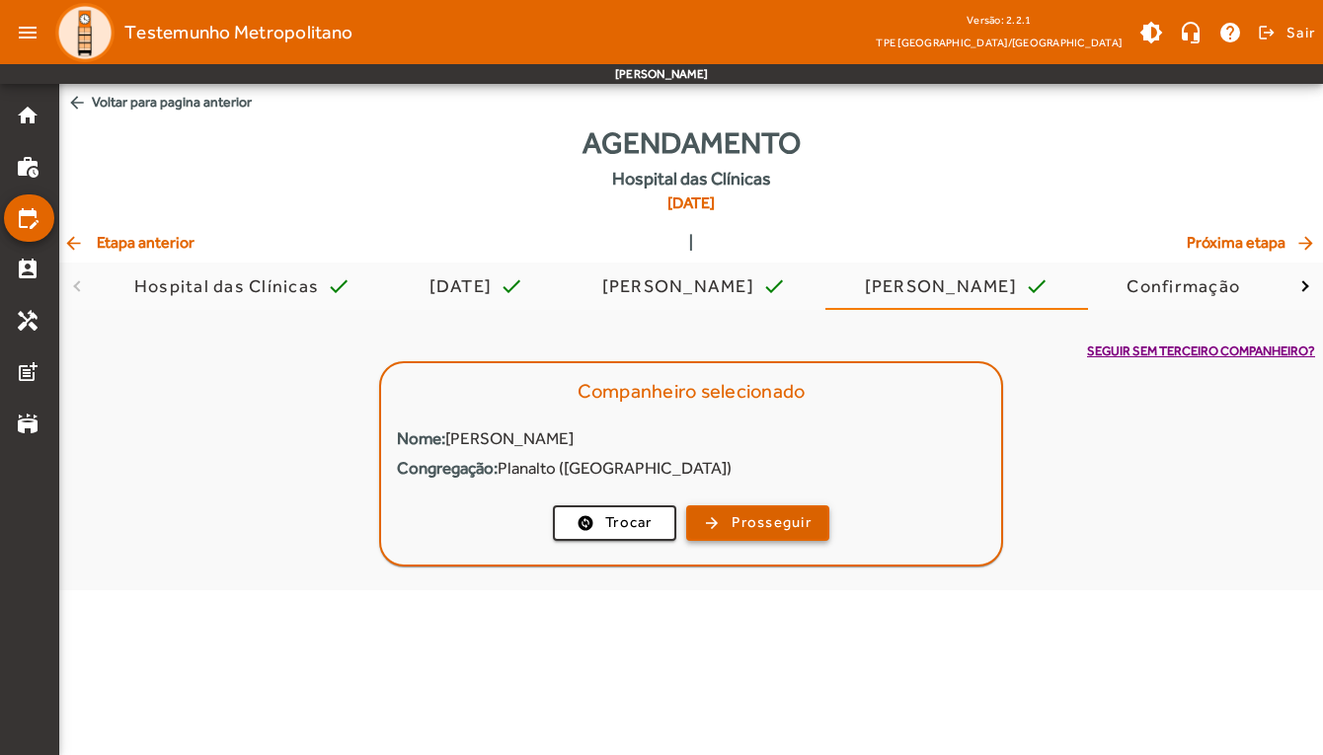
click at [771, 524] on span "Prosseguir" at bounding box center [772, 523] width 80 height 23
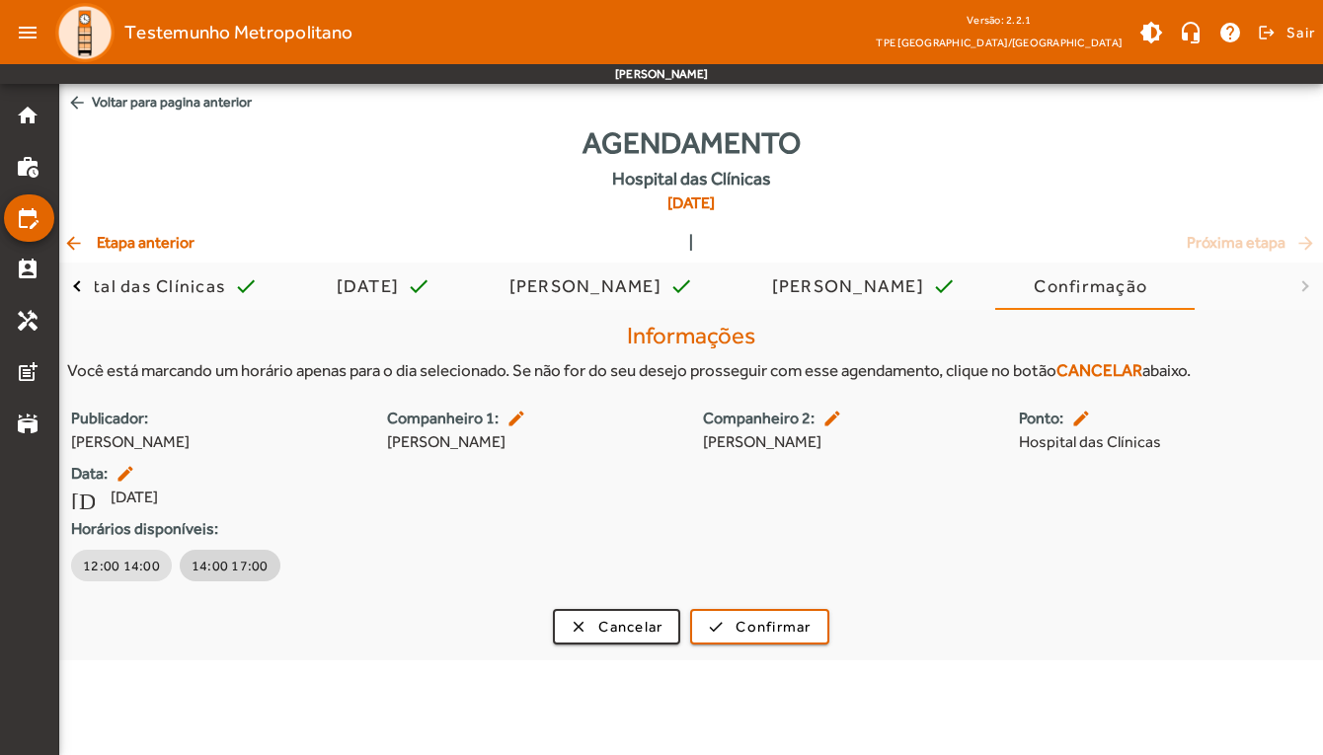
click at [237, 568] on span "14:00 17:00" at bounding box center [230, 566] width 77 height 20
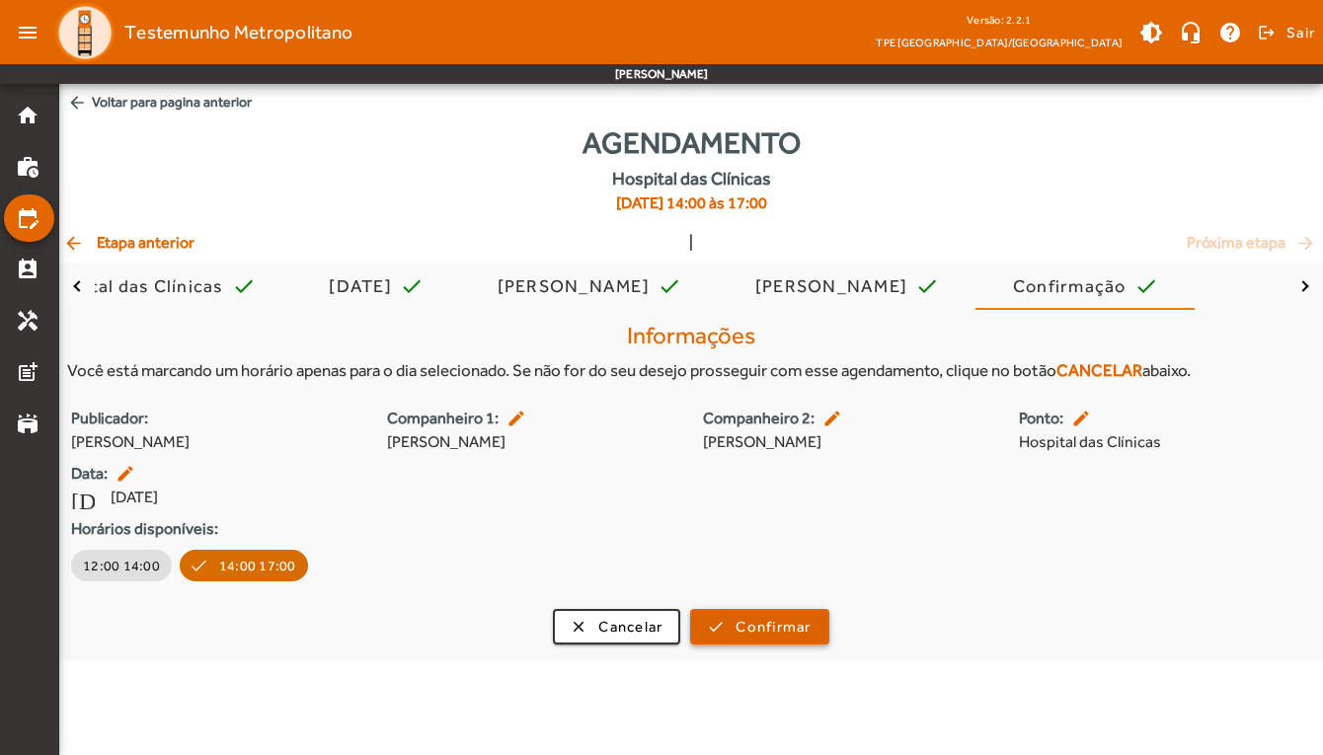
click at [779, 626] on span "Confirmar" at bounding box center [773, 627] width 75 height 23
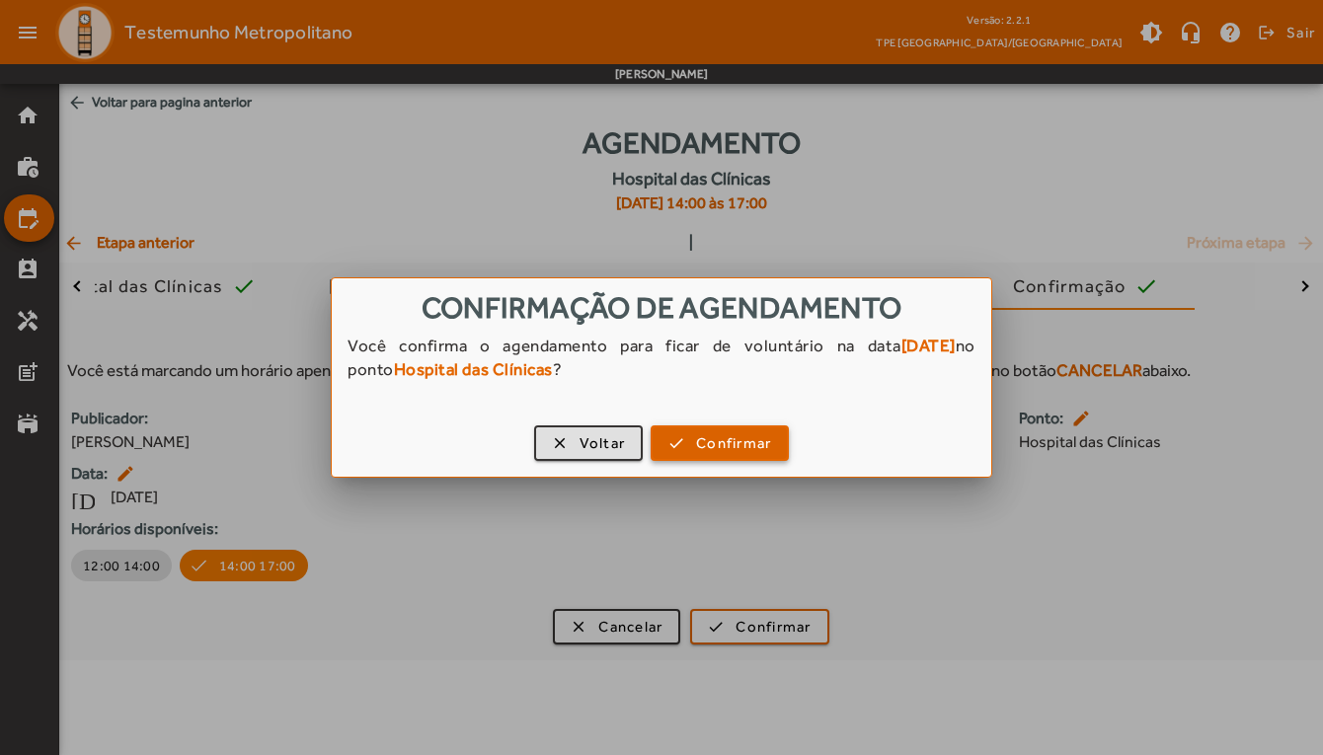
click at [728, 440] on span "Confirmar" at bounding box center [733, 444] width 75 height 23
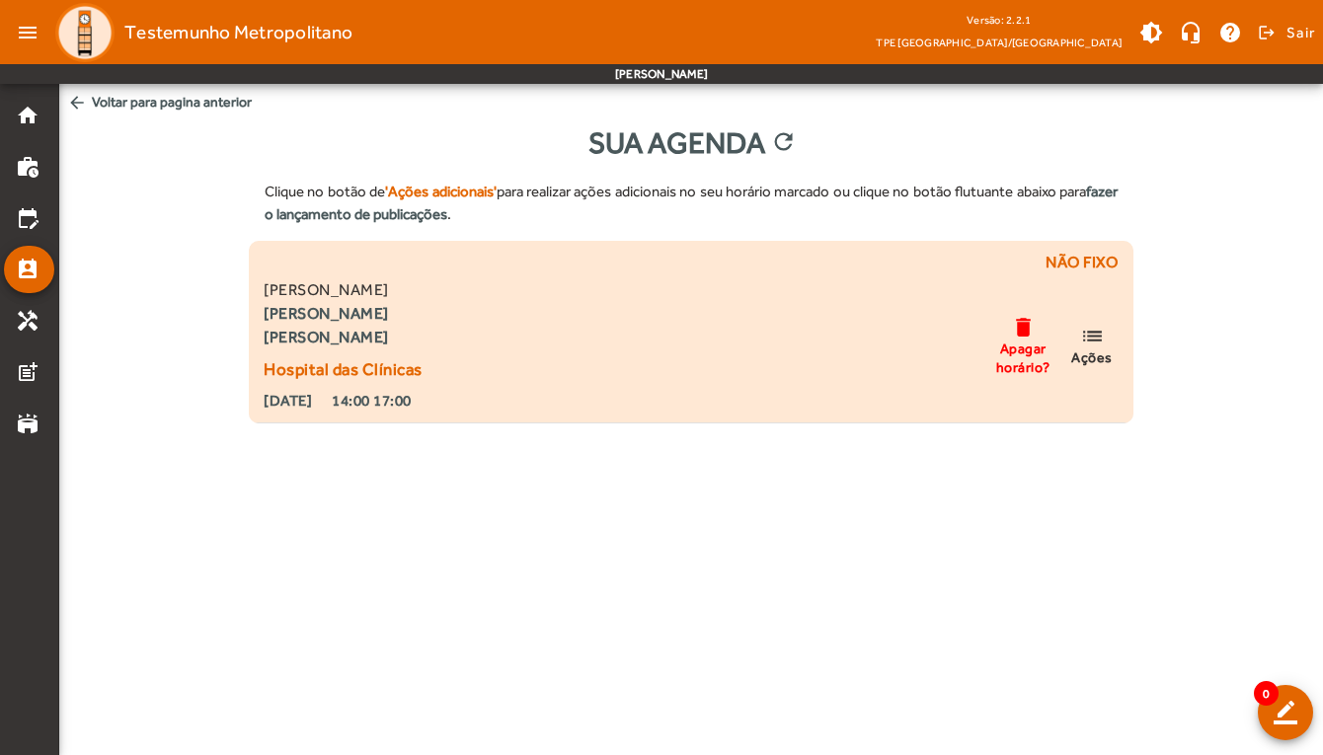
click at [1095, 336] on mat-icon "list" at bounding box center [1092, 336] width 24 height 25
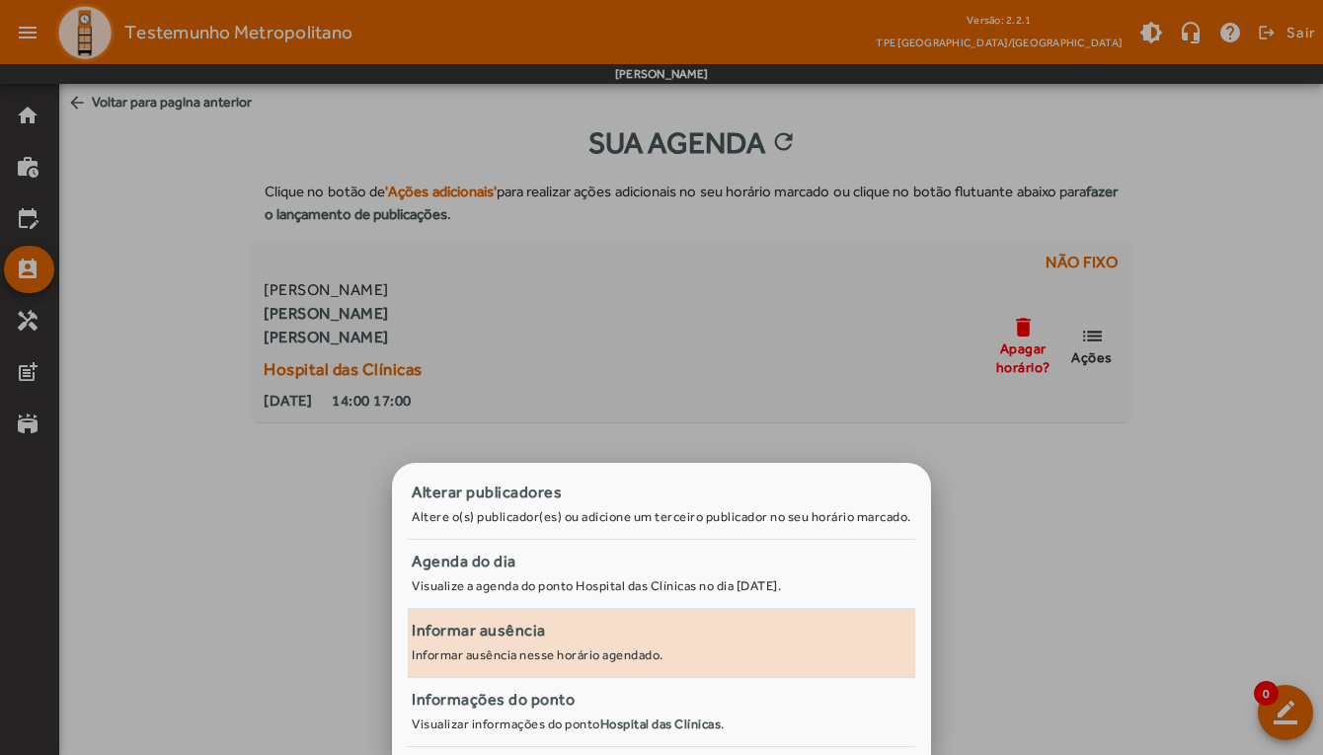
click at [549, 641] on div "Informar ausência" at bounding box center [662, 631] width 500 height 24
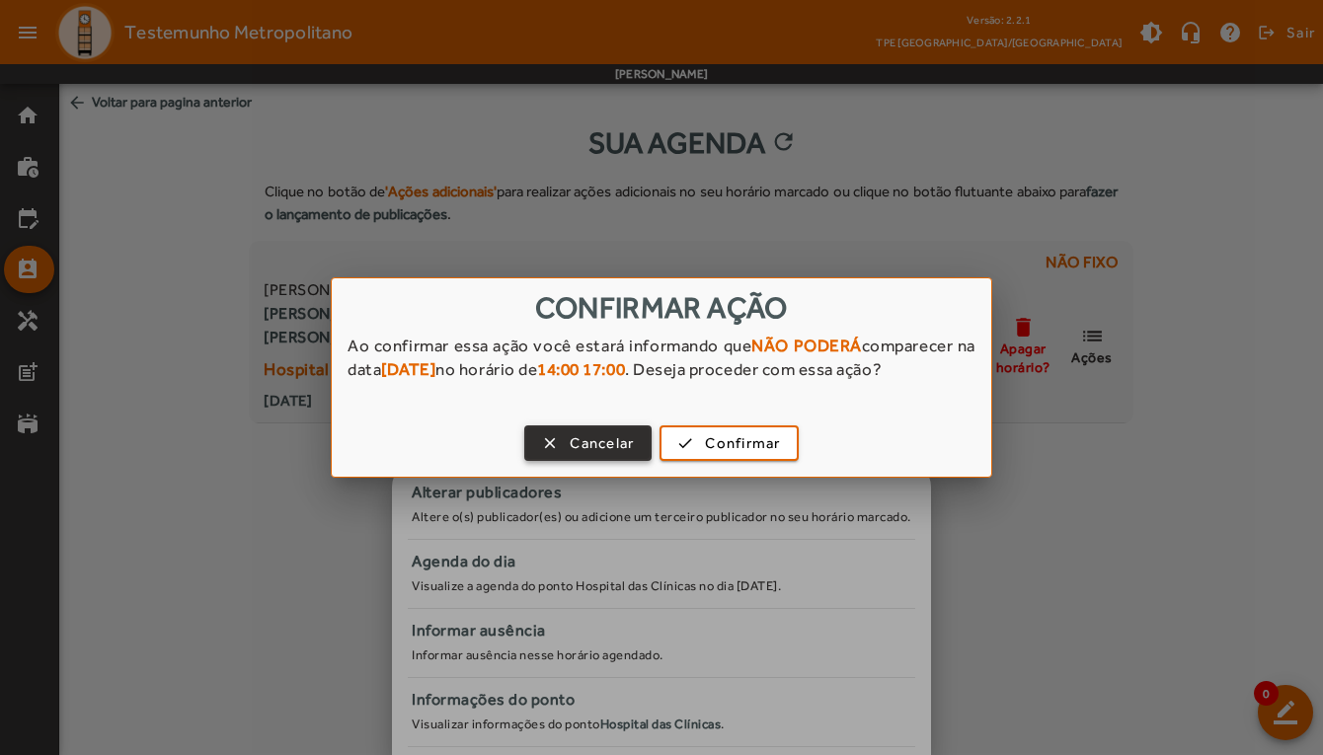
click at [597, 440] on span "Cancelar" at bounding box center [602, 444] width 64 height 23
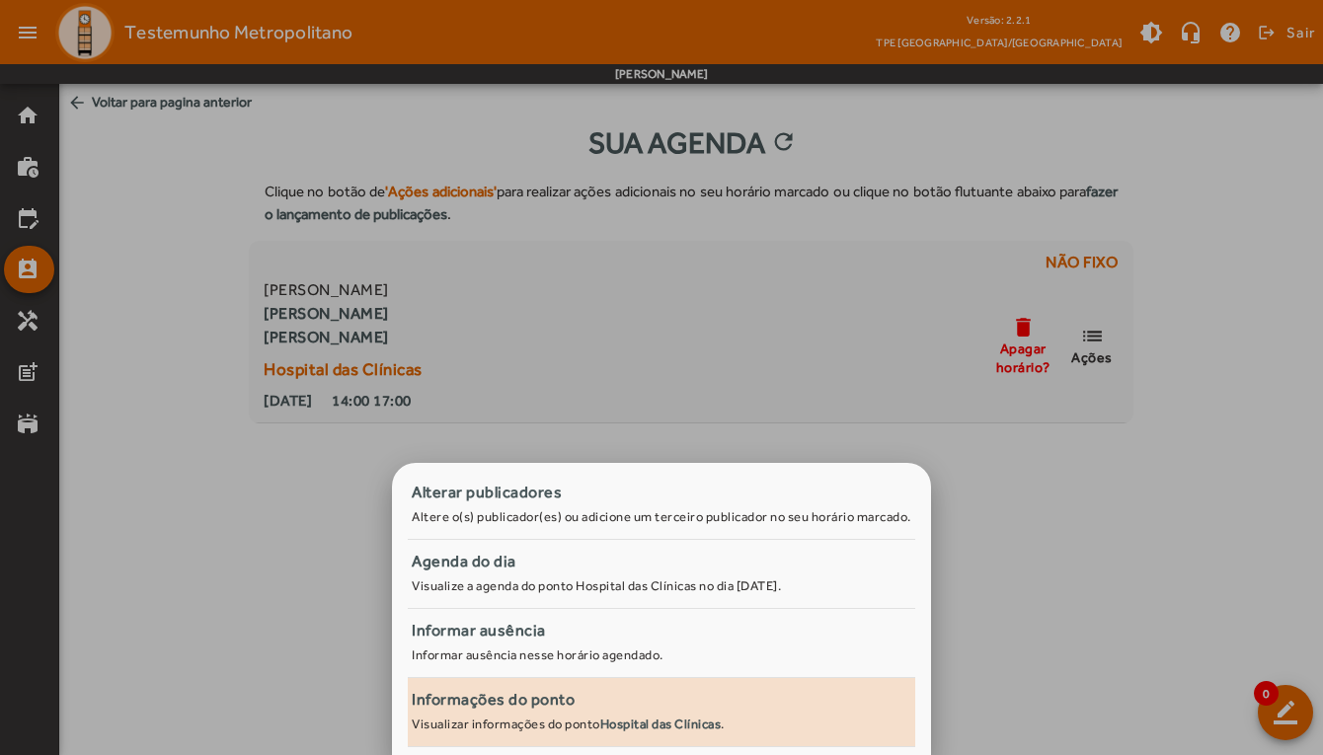
click at [536, 719] on small "Visualizar informações do ponto Hospital das Clínicas ." at bounding box center [568, 724] width 313 height 15
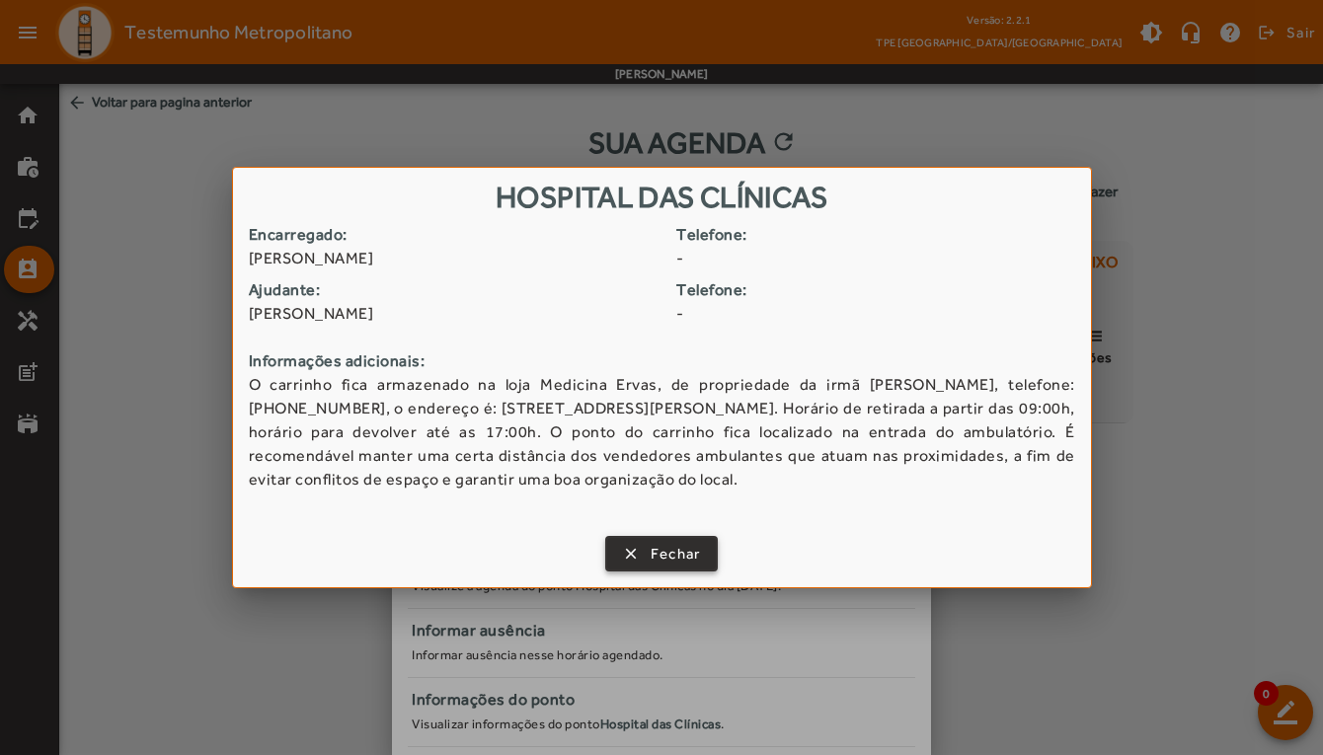
click at [683, 547] on span "Fechar" at bounding box center [676, 554] width 50 height 23
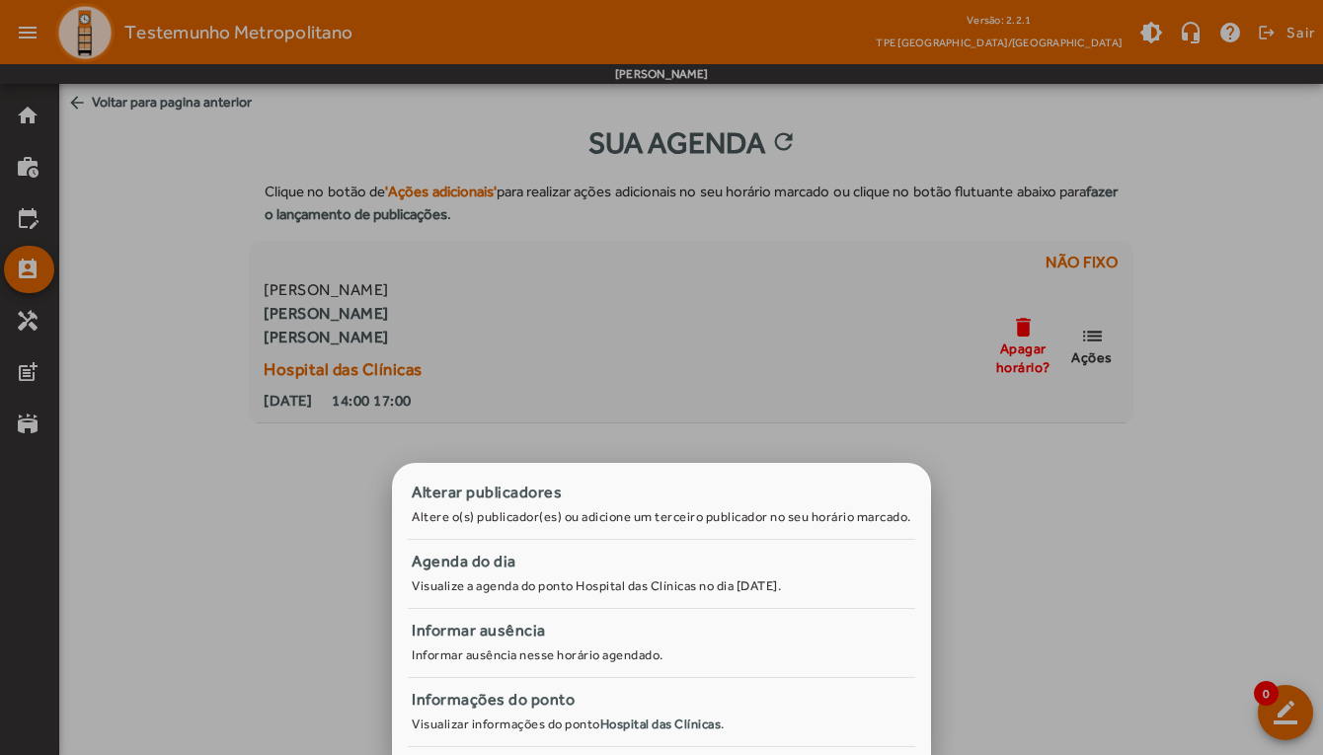
click at [1051, 508] on div at bounding box center [661, 377] width 1323 height 755
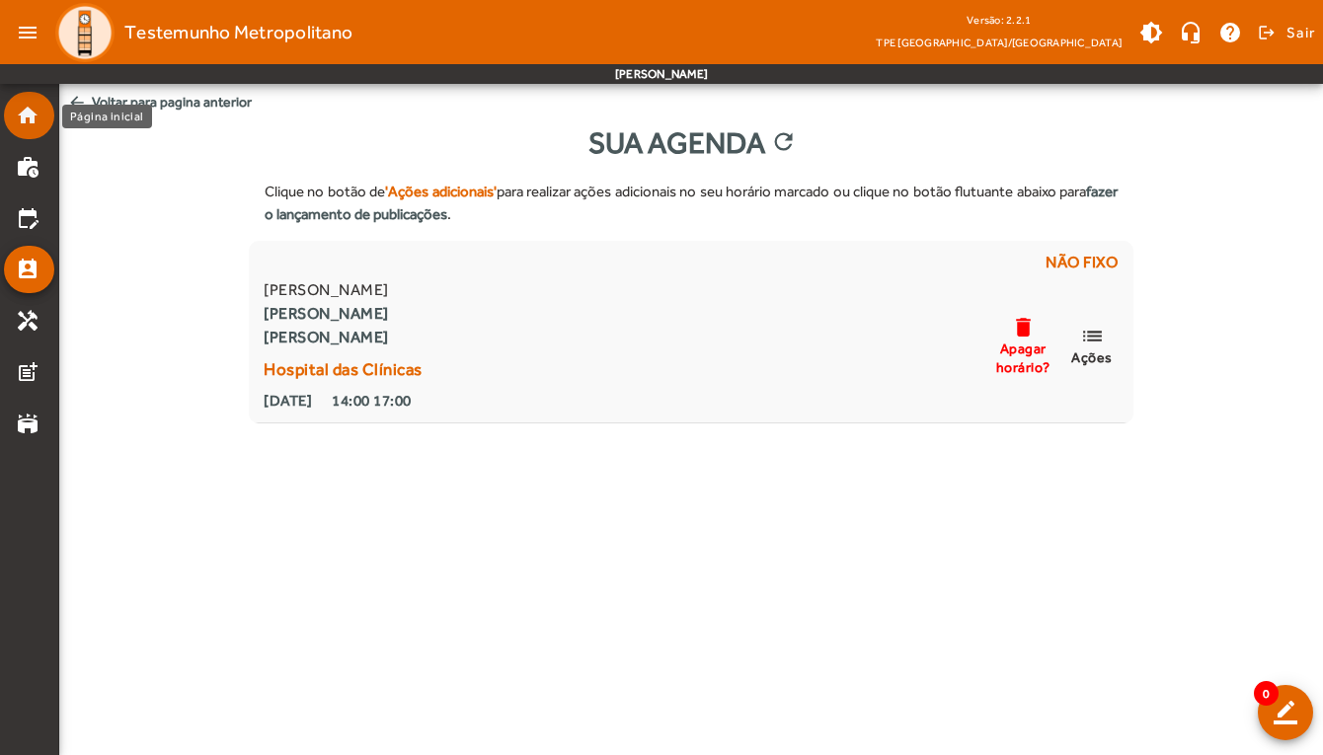
click at [20, 110] on mat-icon "home" at bounding box center [28, 116] width 24 height 24
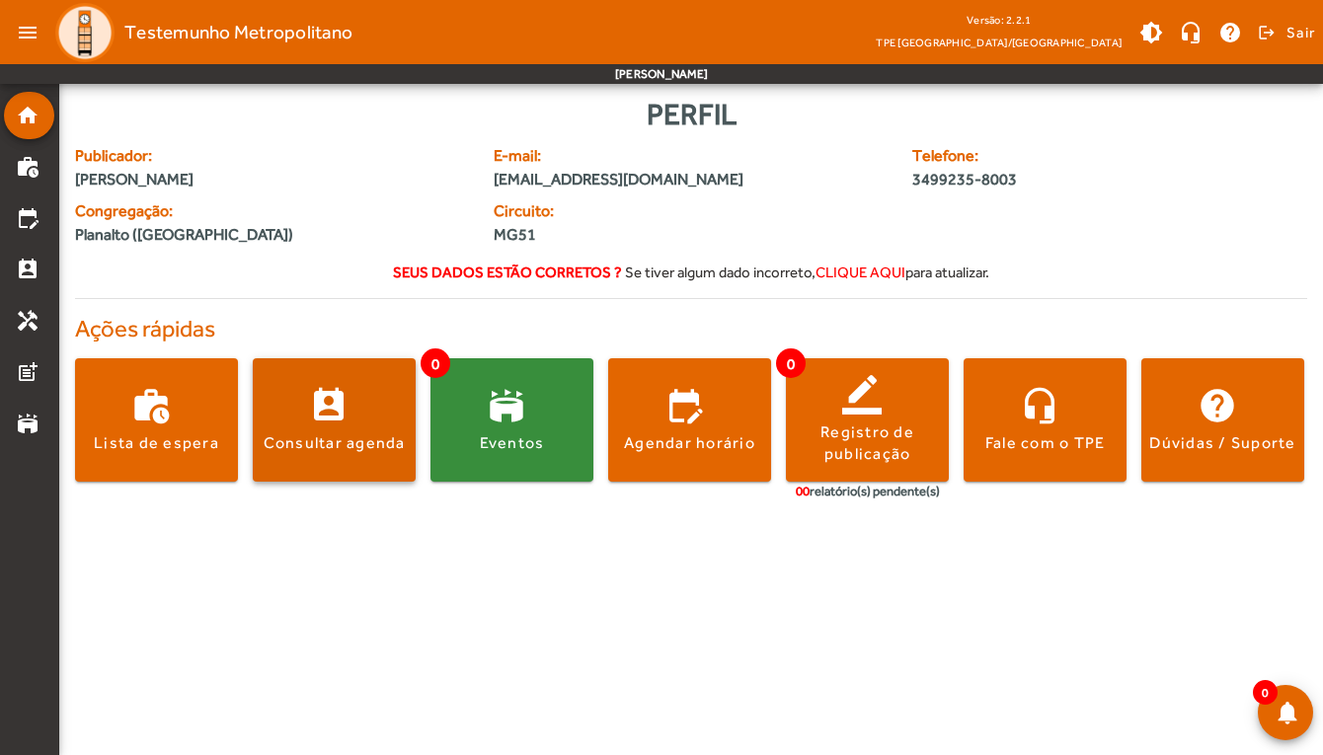
click at [353, 448] on div "Consultar agenda" at bounding box center [335, 444] width 142 height 22
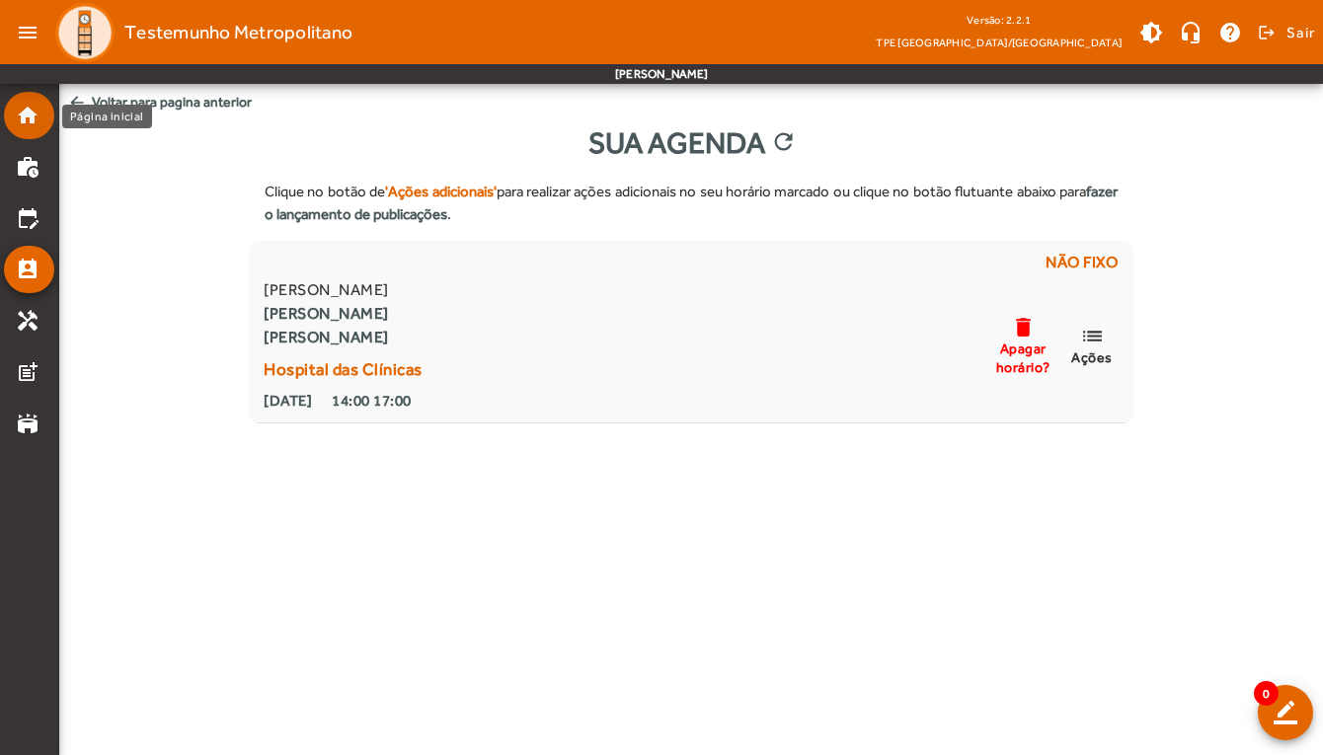
click at [35, 116] on mat-icon "home" at bounding box center [28, 116] width 24 height 24
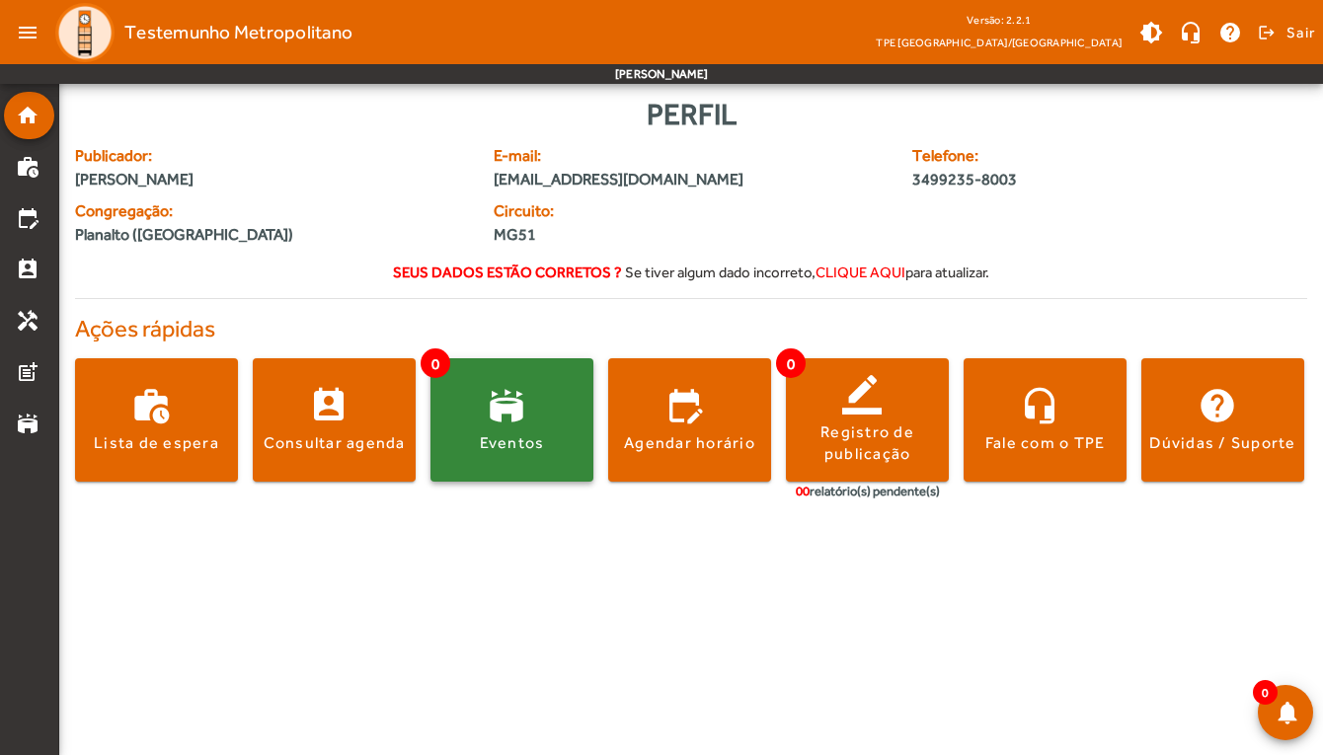
click at [506, 435] on div "Eventos" at bounding box center [512, 444] width 65 height 22
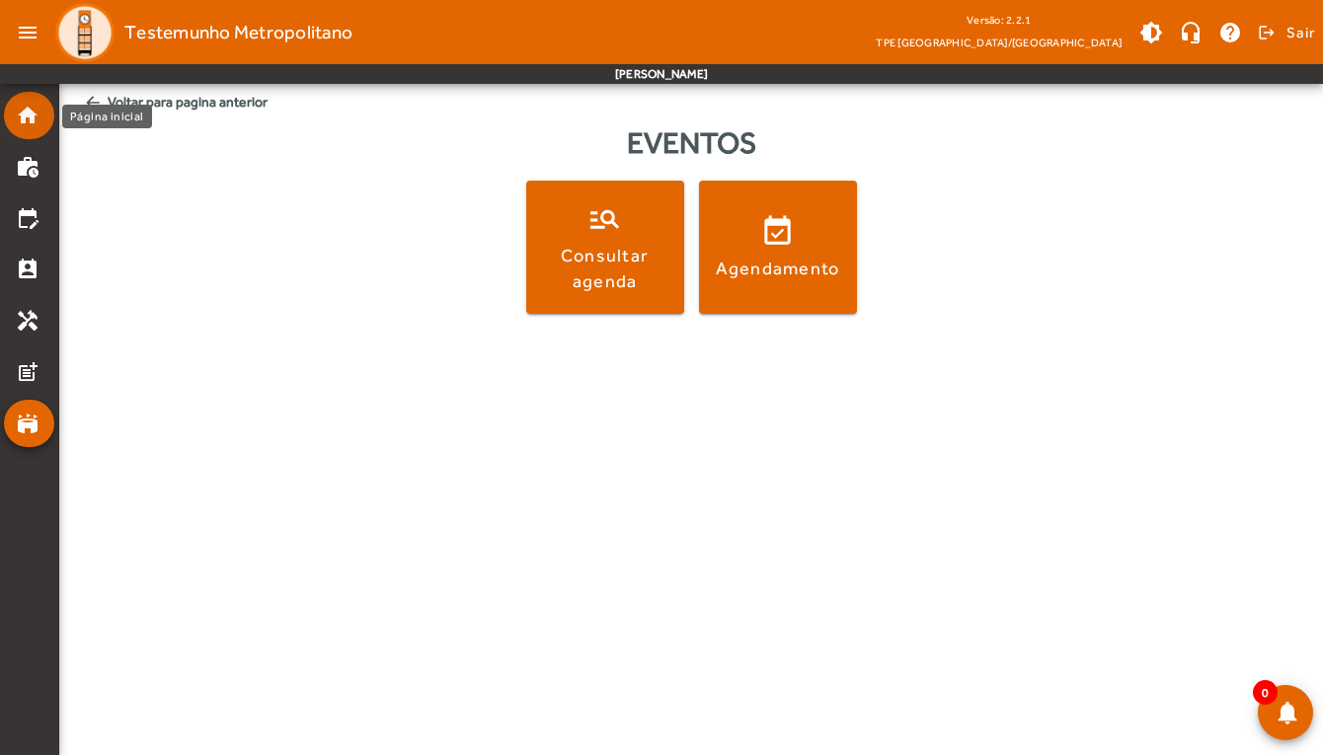
click at [25, 116] on mat-icon "home" at bounding box center [28, 116] width 24 height 24
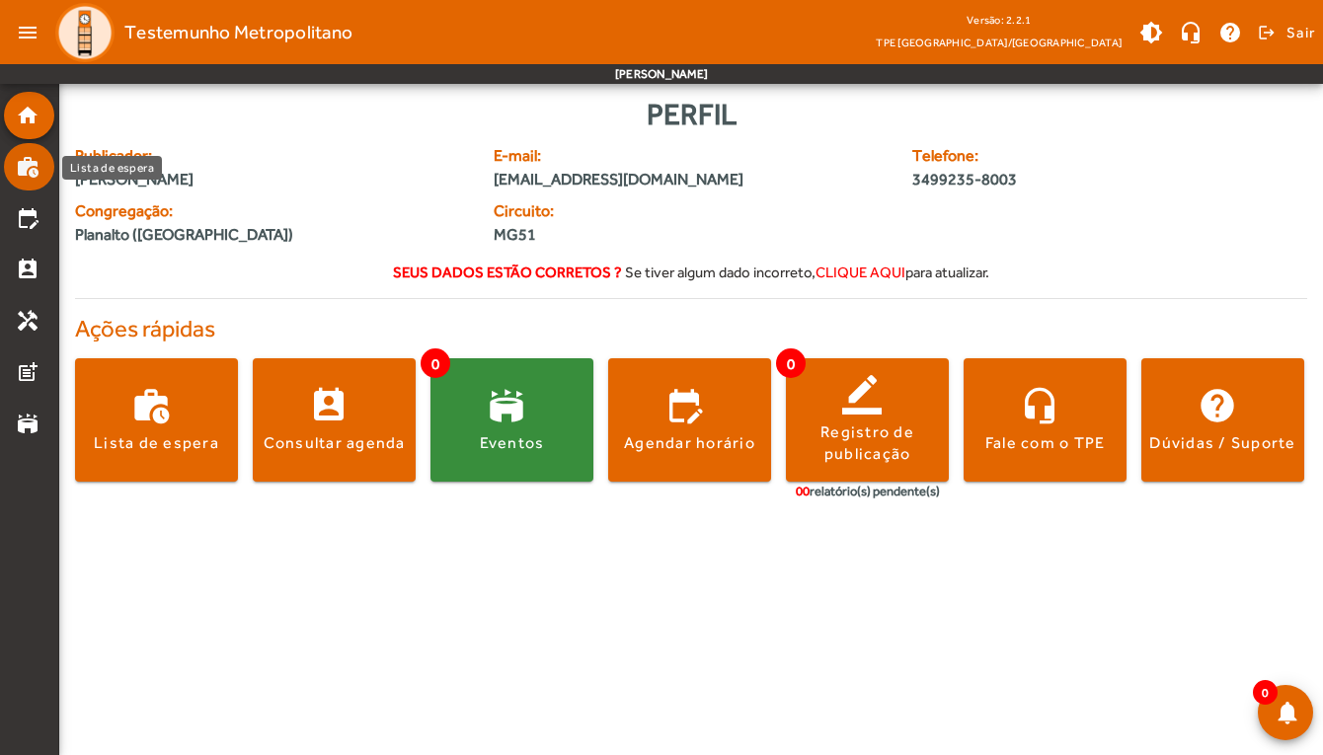
click at [33, 171] on mat-icon "work_history" at bounding box center [28, 167] width 24 height 24
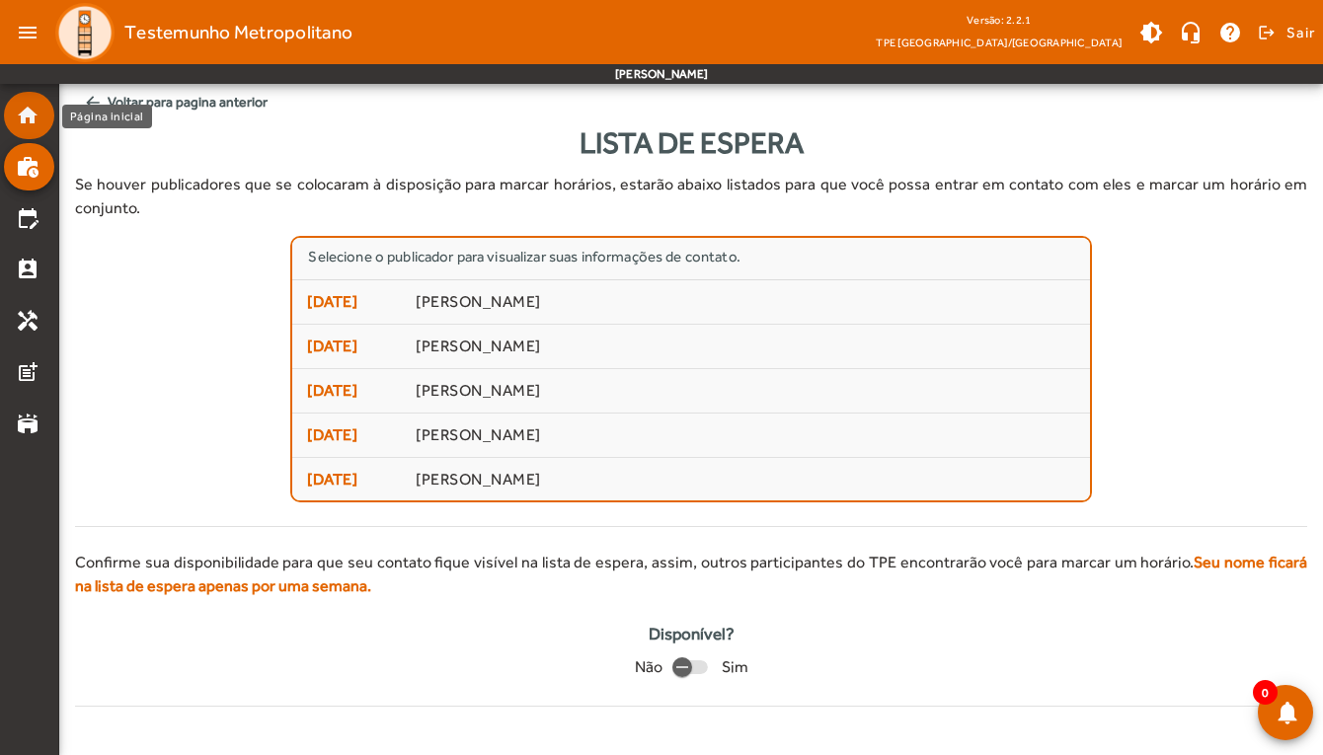
click at [26, 119] on mat-icon "home" at bounding box center [28, 116] width 24 height 24
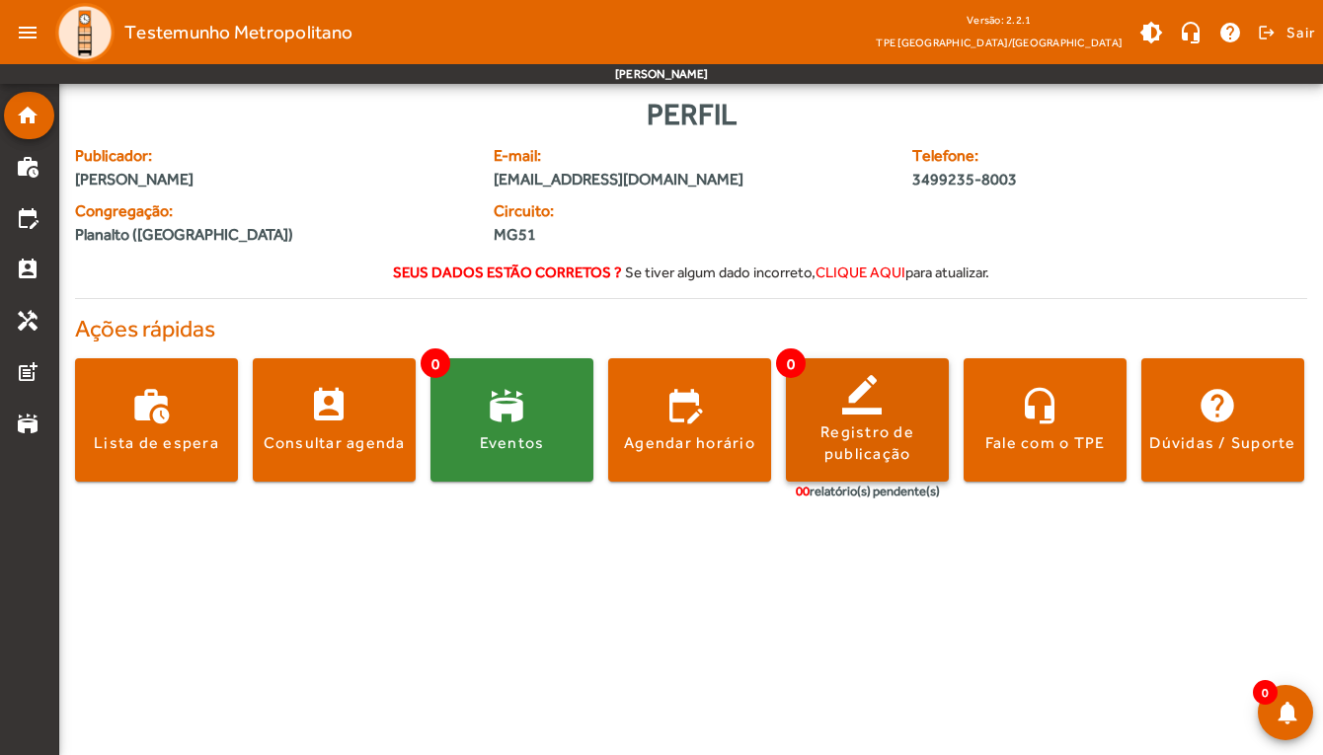
click at [870, 437] on div "Registro de publicação" at bounding box center [867, 444] width 163 height 44
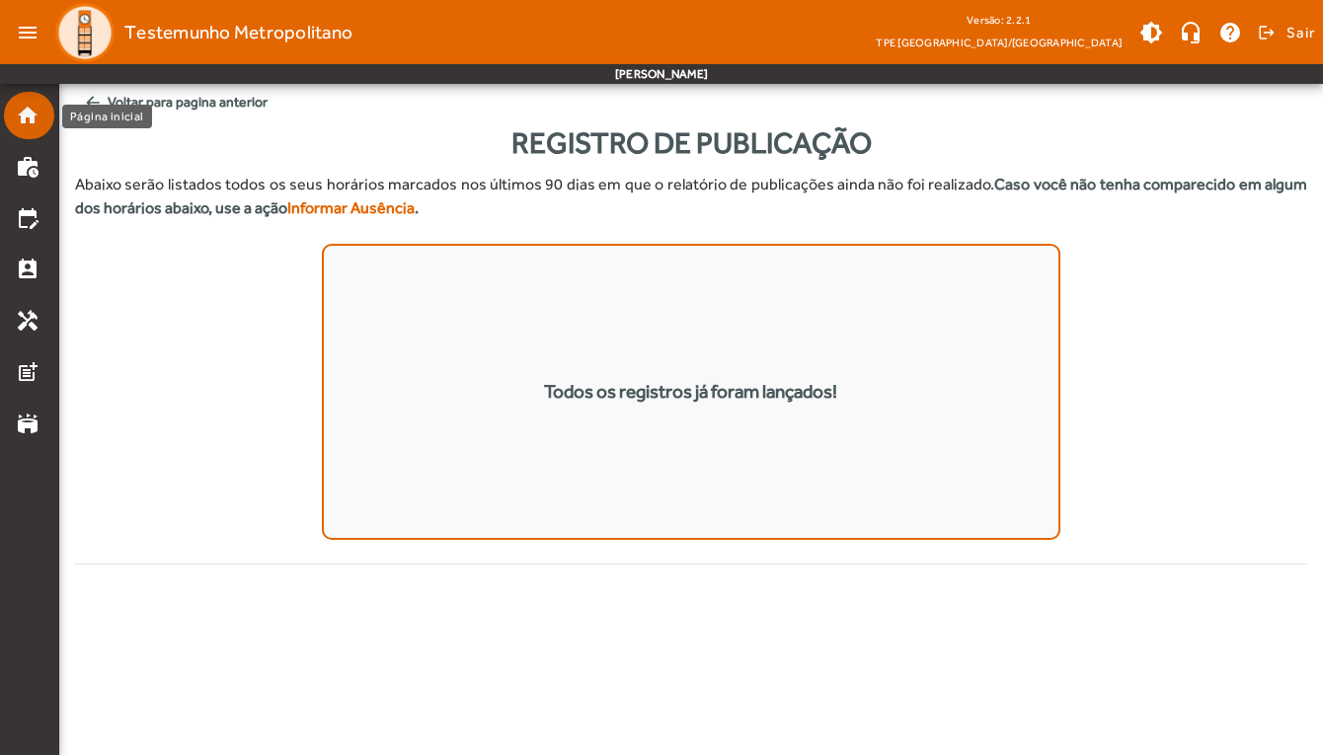
click at [25, 127] on mat-list-item "home" at bounding box center [29, 115] width 50 height 47
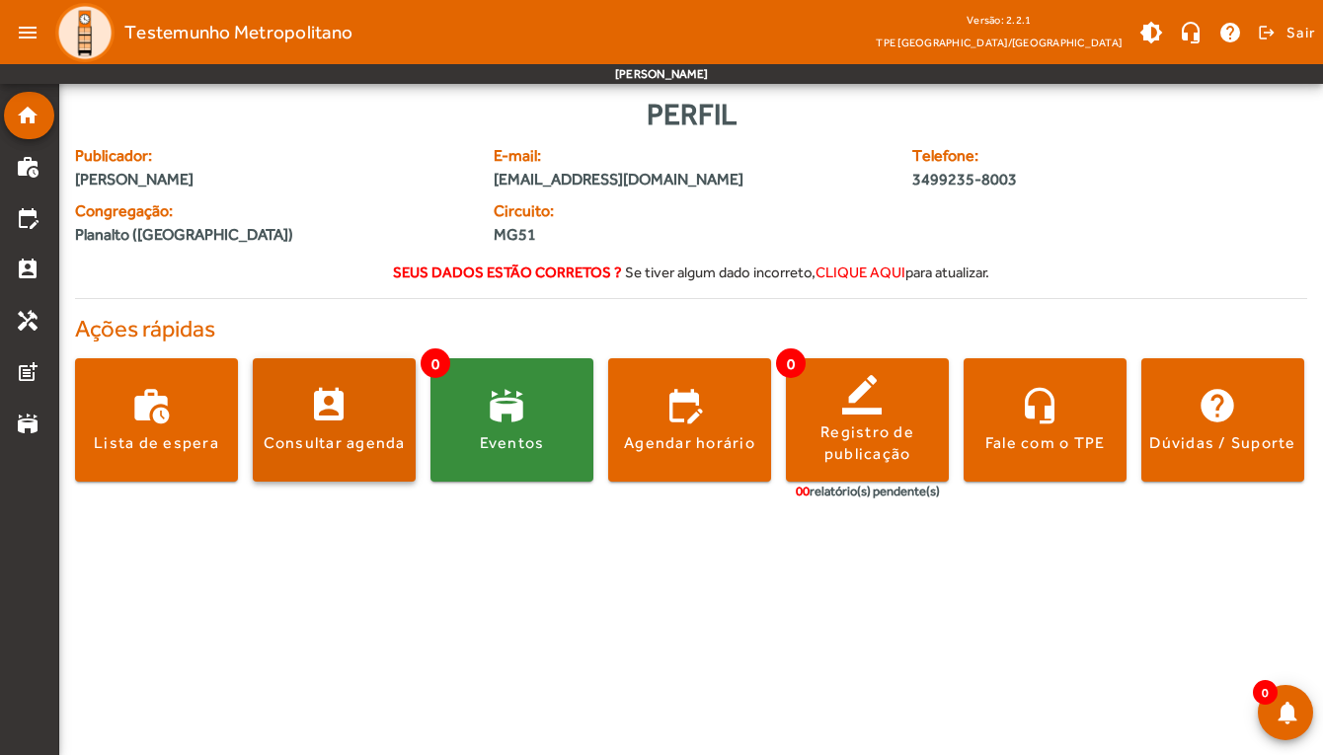
click at [352, 440] on div "Consultar agenda" at bounding box center [335, 444] width 142 height 22
click at [352, 440] on body "menu Testemunho Metropolitano Versão: 2.2.1 TPE Uberlândia/MG brightness_medium…" at bounding box center [661, 377] width 1323 height 755
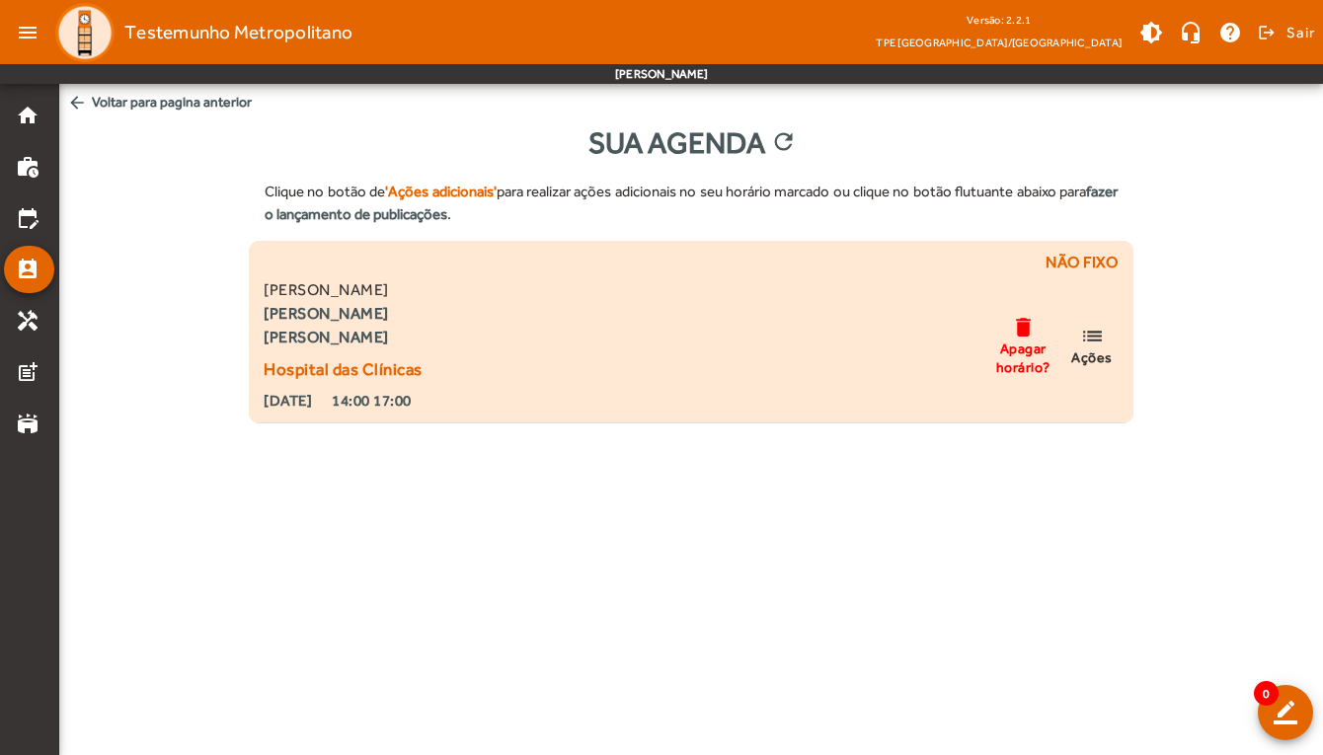
click at [1023, 326] on mat-icon "delete" at bounding box center [1023, 327] width 24 height 25
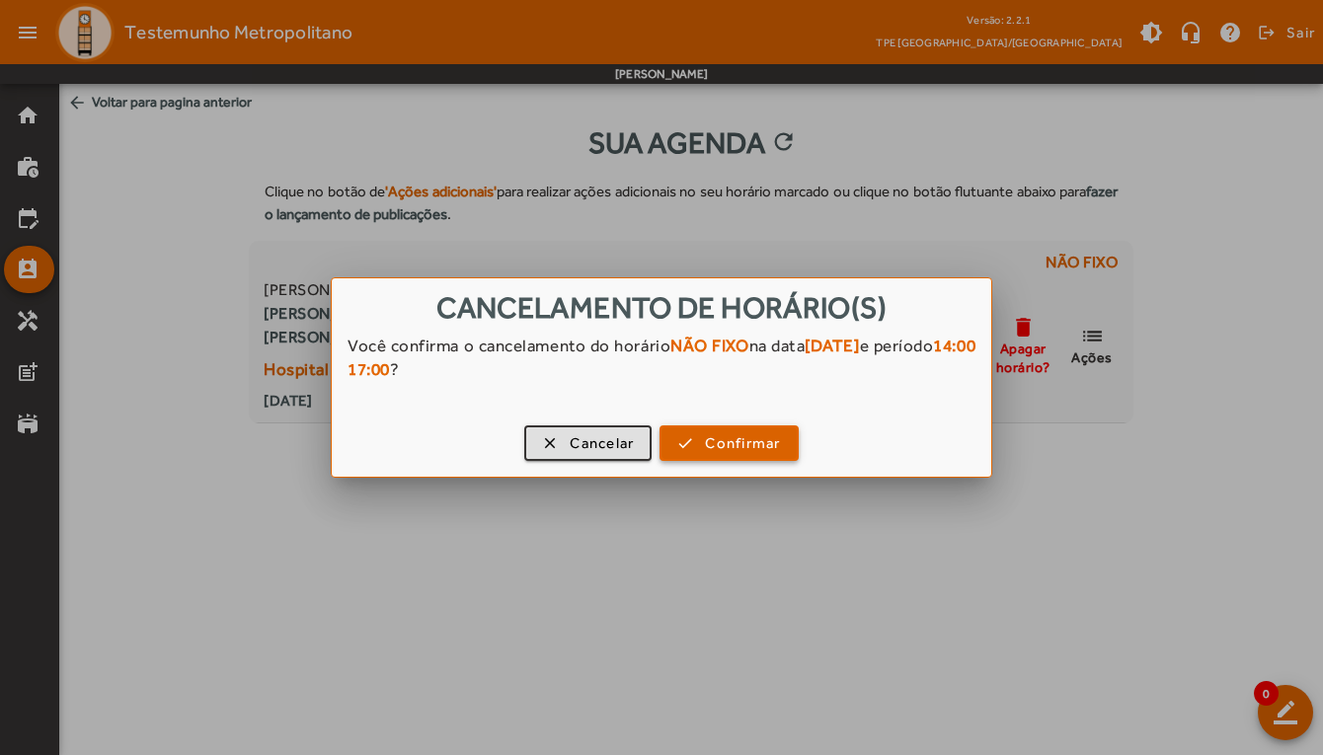
click at [762, 448] on span "Confirmar" at bounding box center [742, 444] width 75 height 23
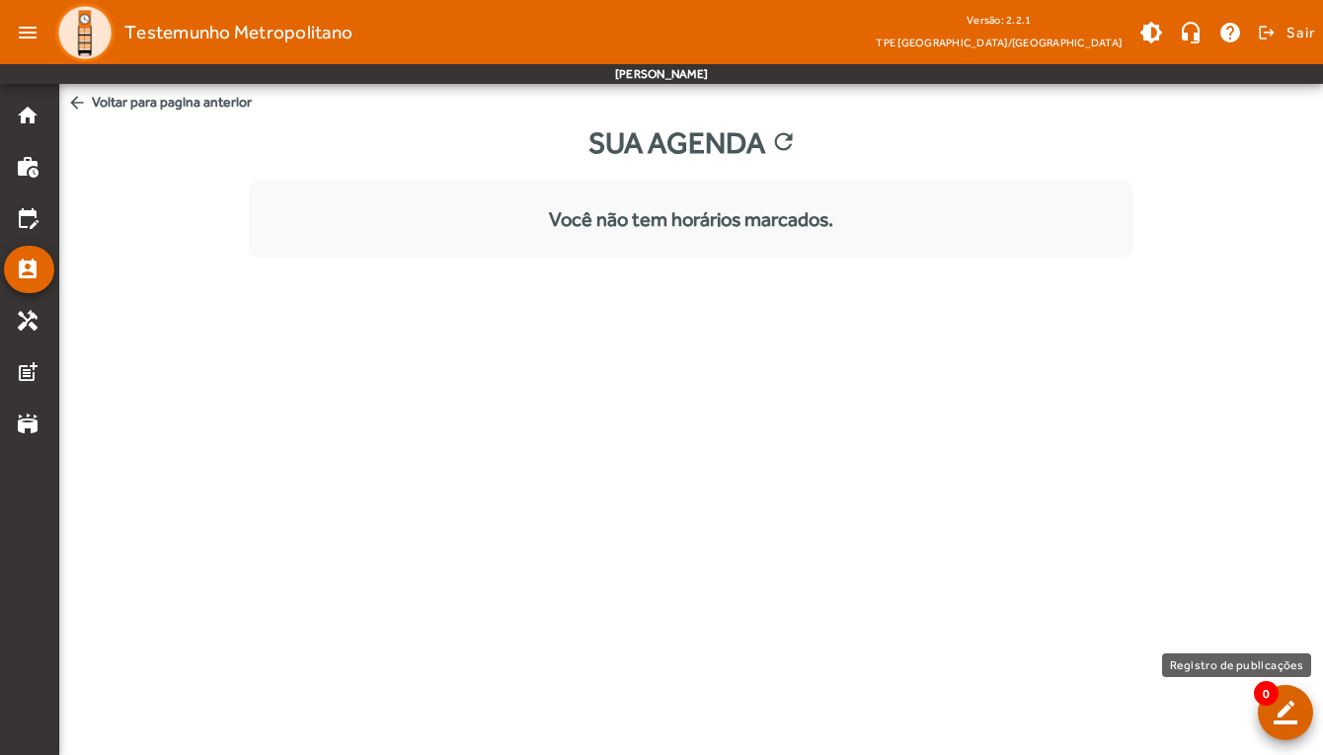
click at [1288, 726] on span at bounding box center [1285, 712] width 47 height 47
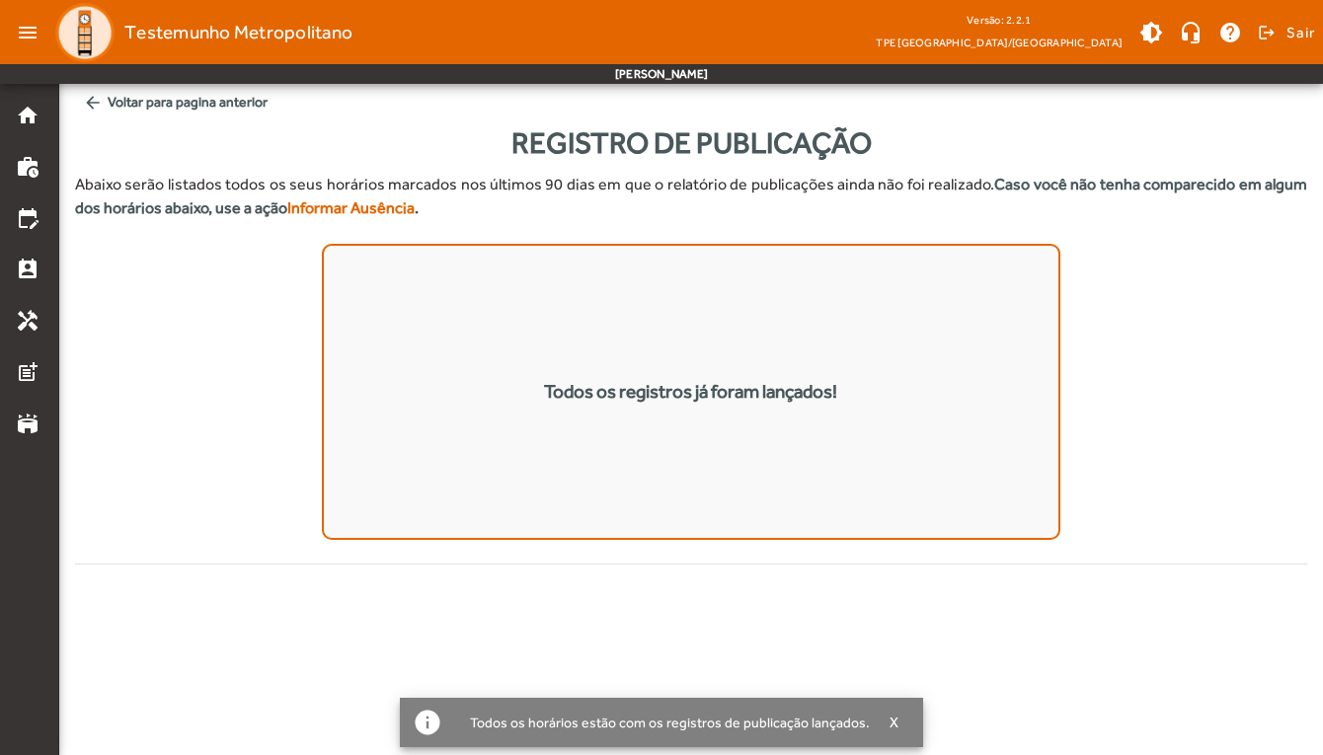
click at [544, 293] on mat-list "Todos os registros já foram lançados!" at bounding box center [692, 392] width 740 height 296
click at [24, 122] on mat-icon "home" at bounding box center [28, 116] width 24 height 24
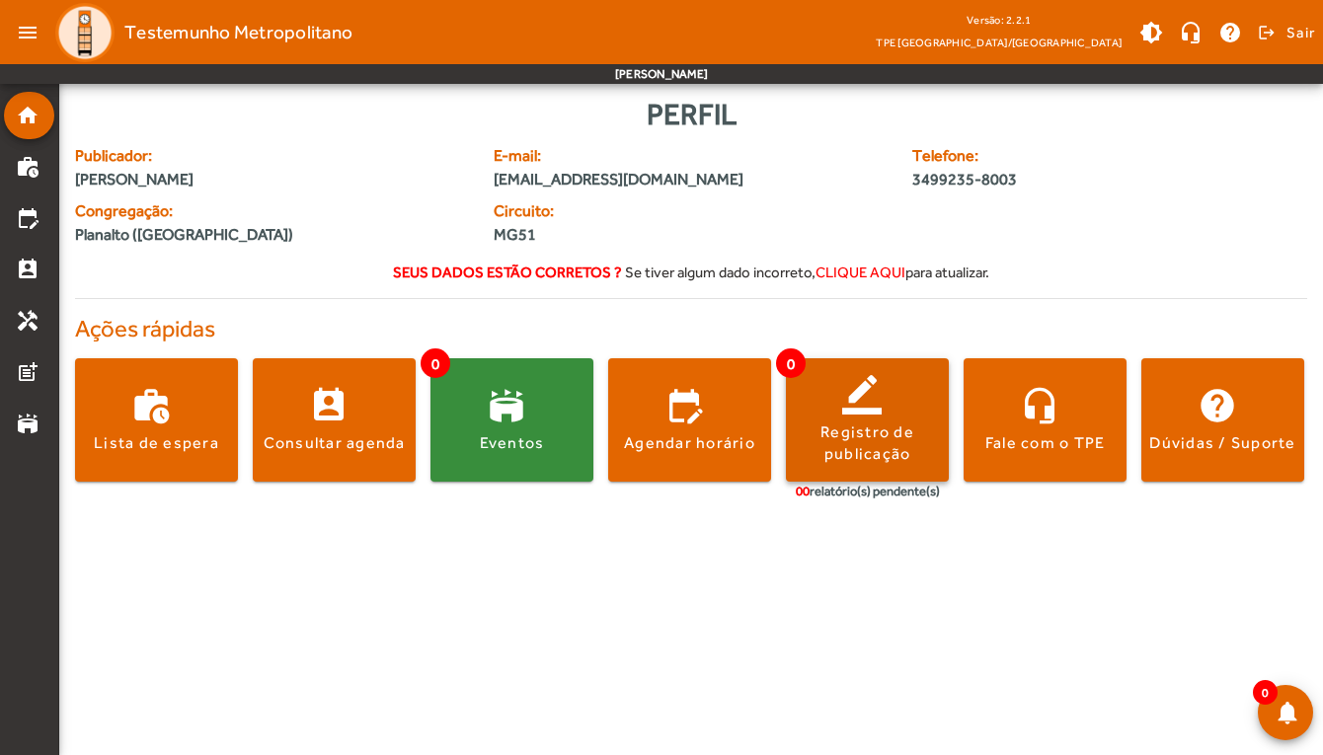
click at [875, 443] on div "Registro de publicação" at bounding box center [867, 444] width 163 height 44
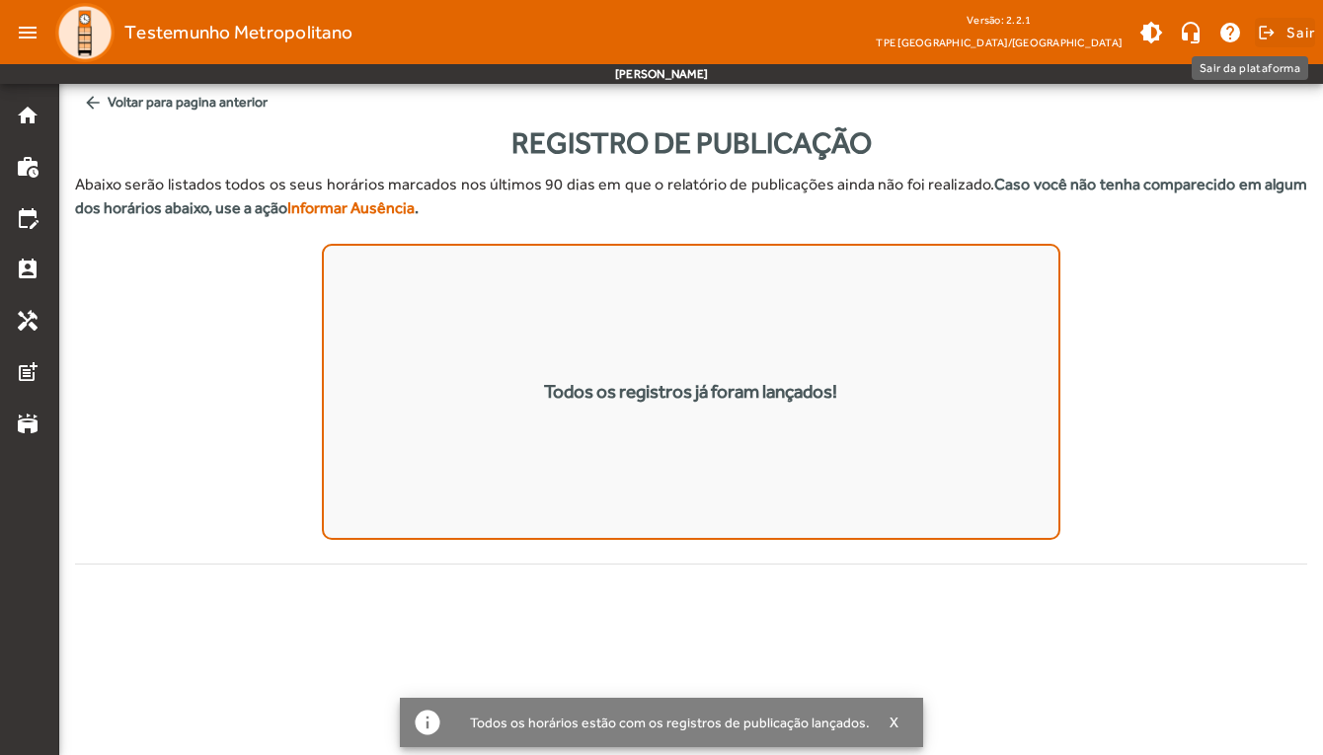
click at [1295, 34] on span "Sair" at bounding box center [1301, 33] width 29 height 32
